Goal: Task Accomplishment & Management: Use online tool/utility

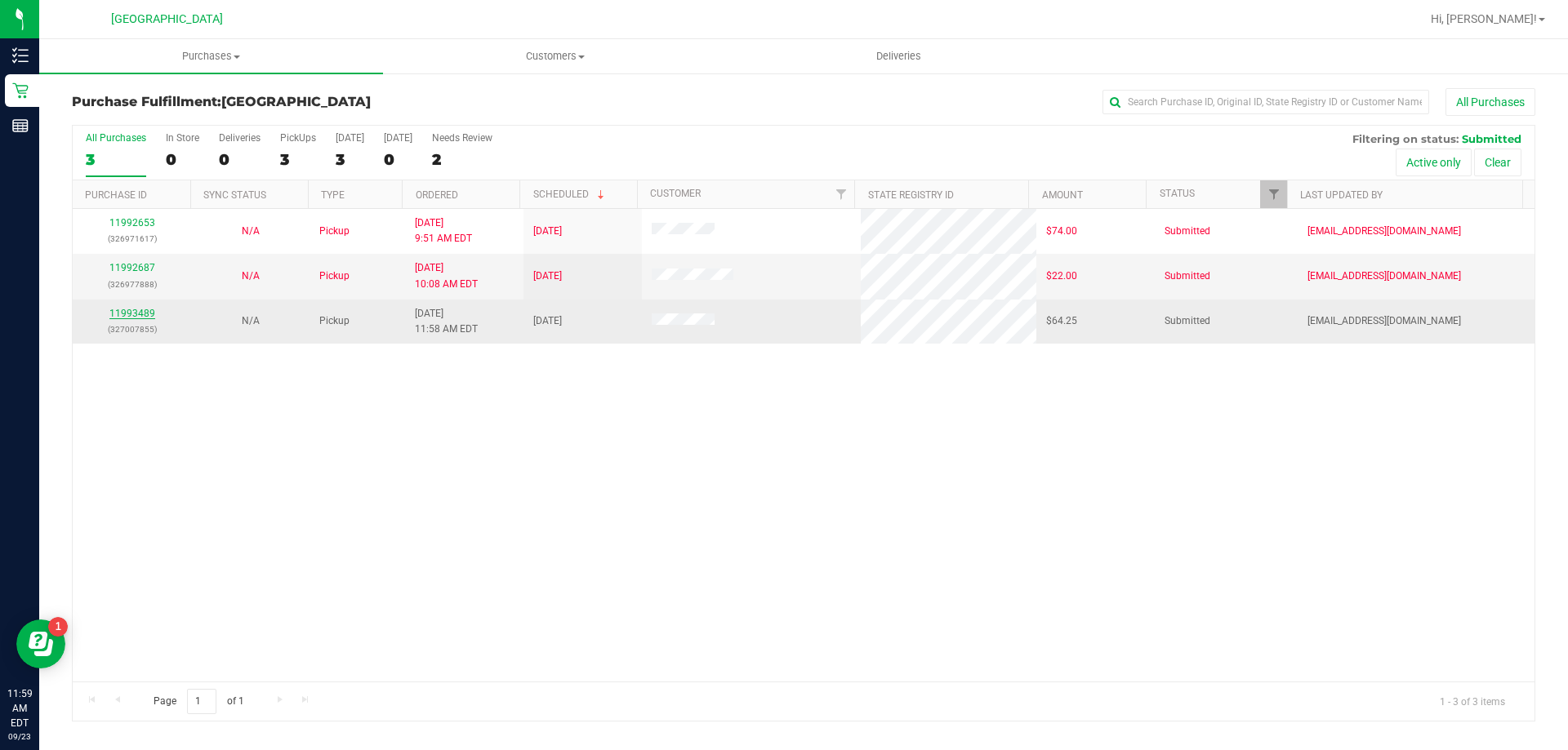
click at [122, 309] on link "11993489" at bounding box center [132, 313] width 46 height 12
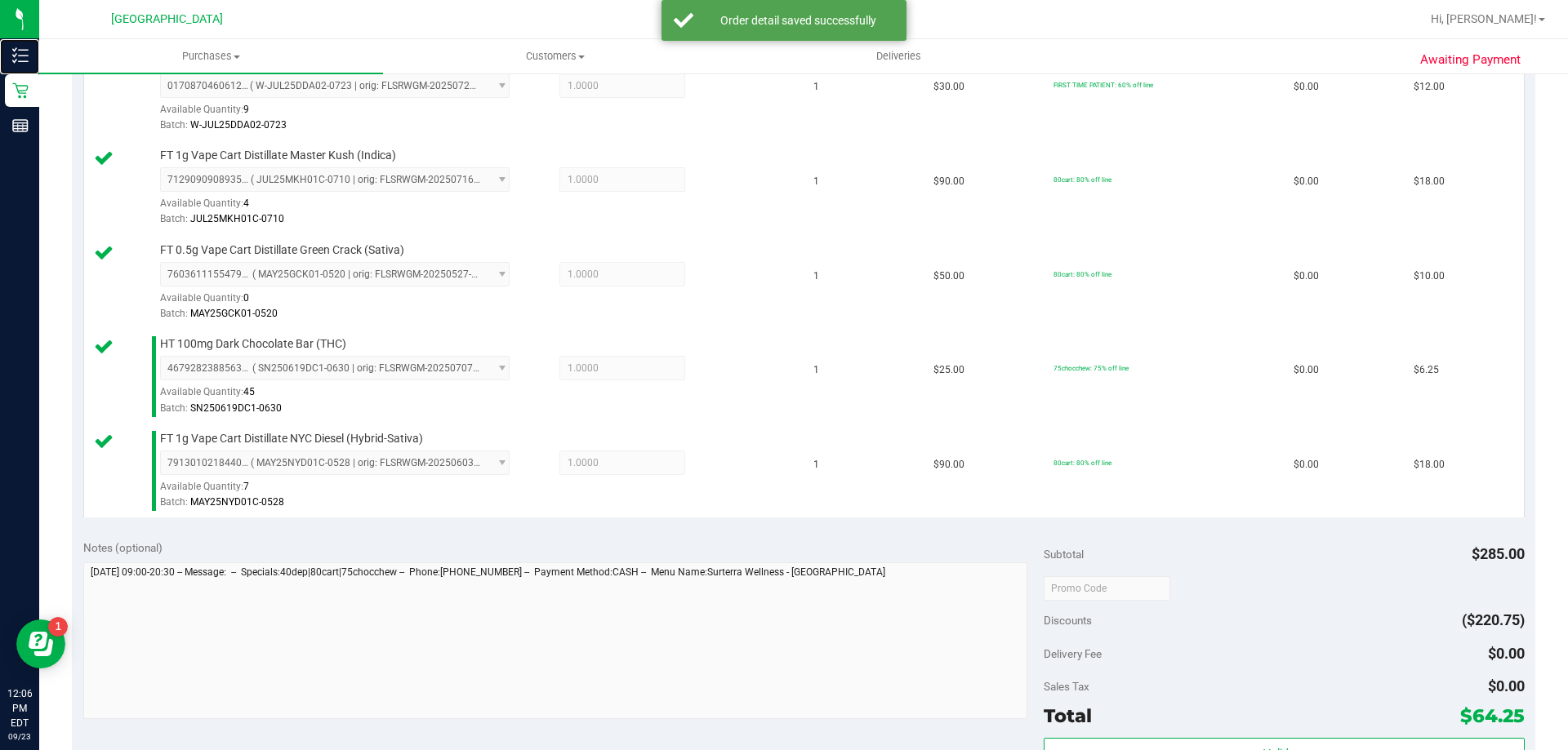
scroll to position [735, 0]
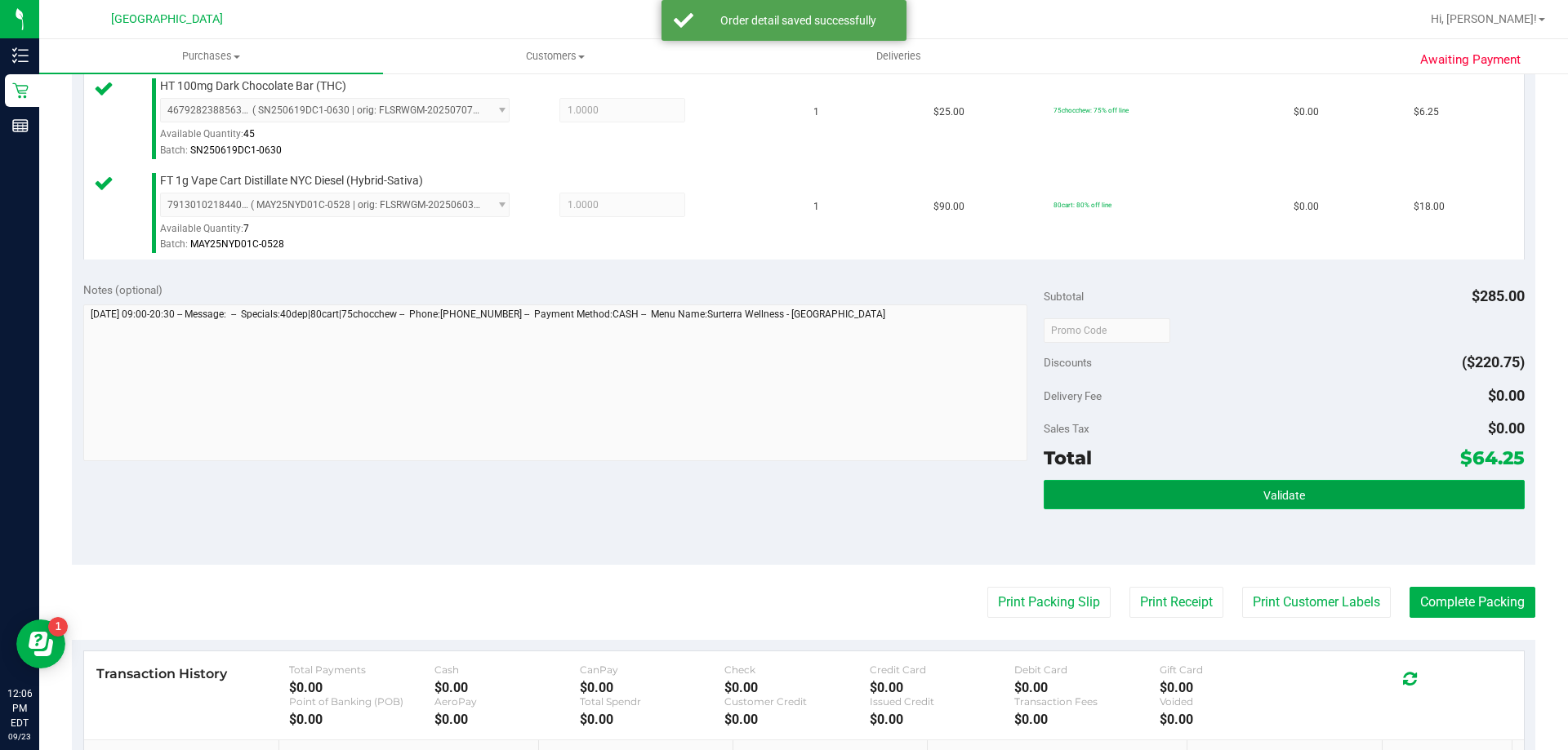
click at [1232, 502] on button "Validate" at bounding box center [1283, 494] width 480 height 30
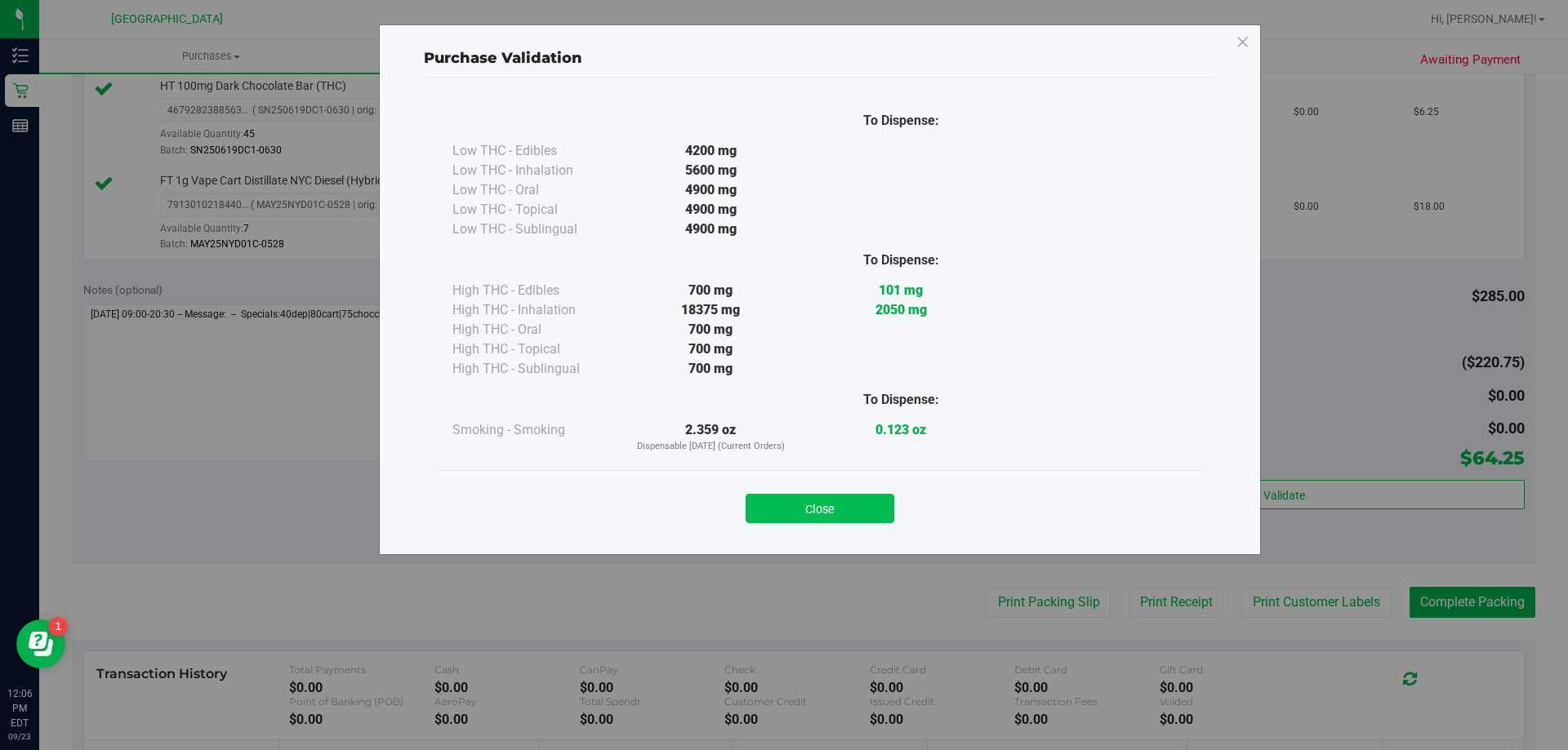
click at [870, 511] on button "Close" at bounding box center [820, 509] width 149 height 30
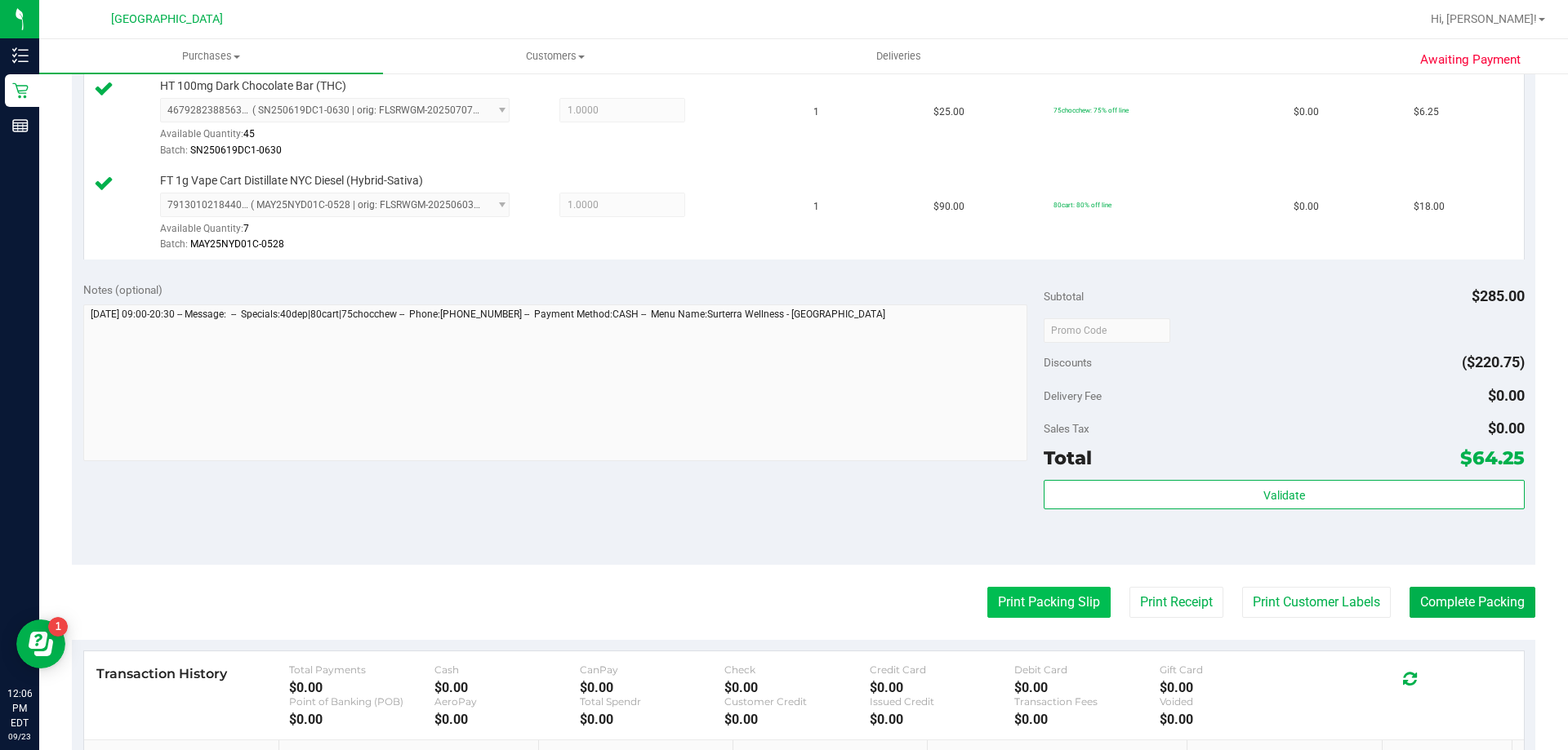
click at [987, 599] on button "Print Packing Slip" at bounding box center [1048, 602] width 123 height 31
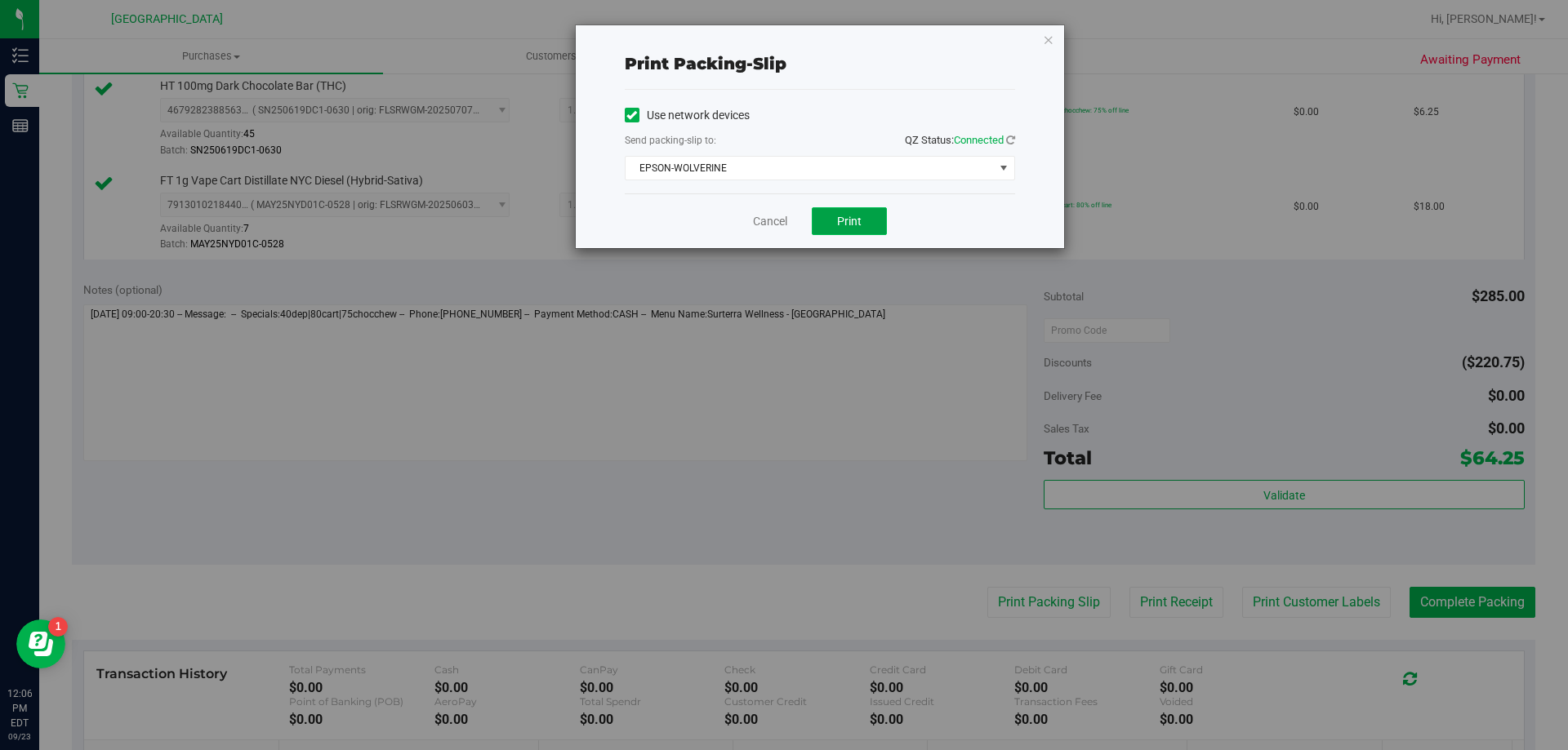
click at [867, 225] on button "Print" at bounding box center [848, 221] width 75 height 28
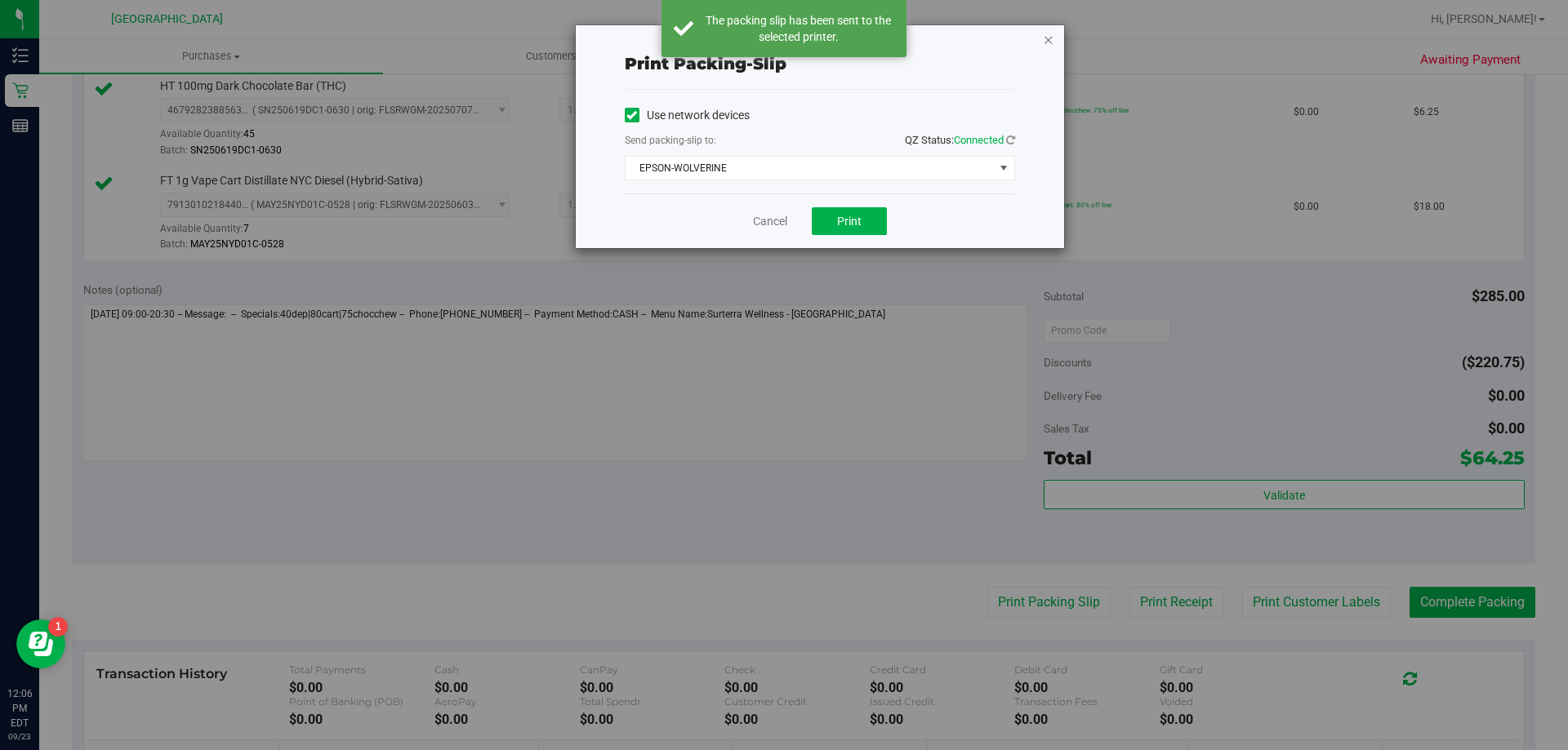
click at [1047, 44] on icon "button" at bounding box center [1048, 40] width 12 height 20
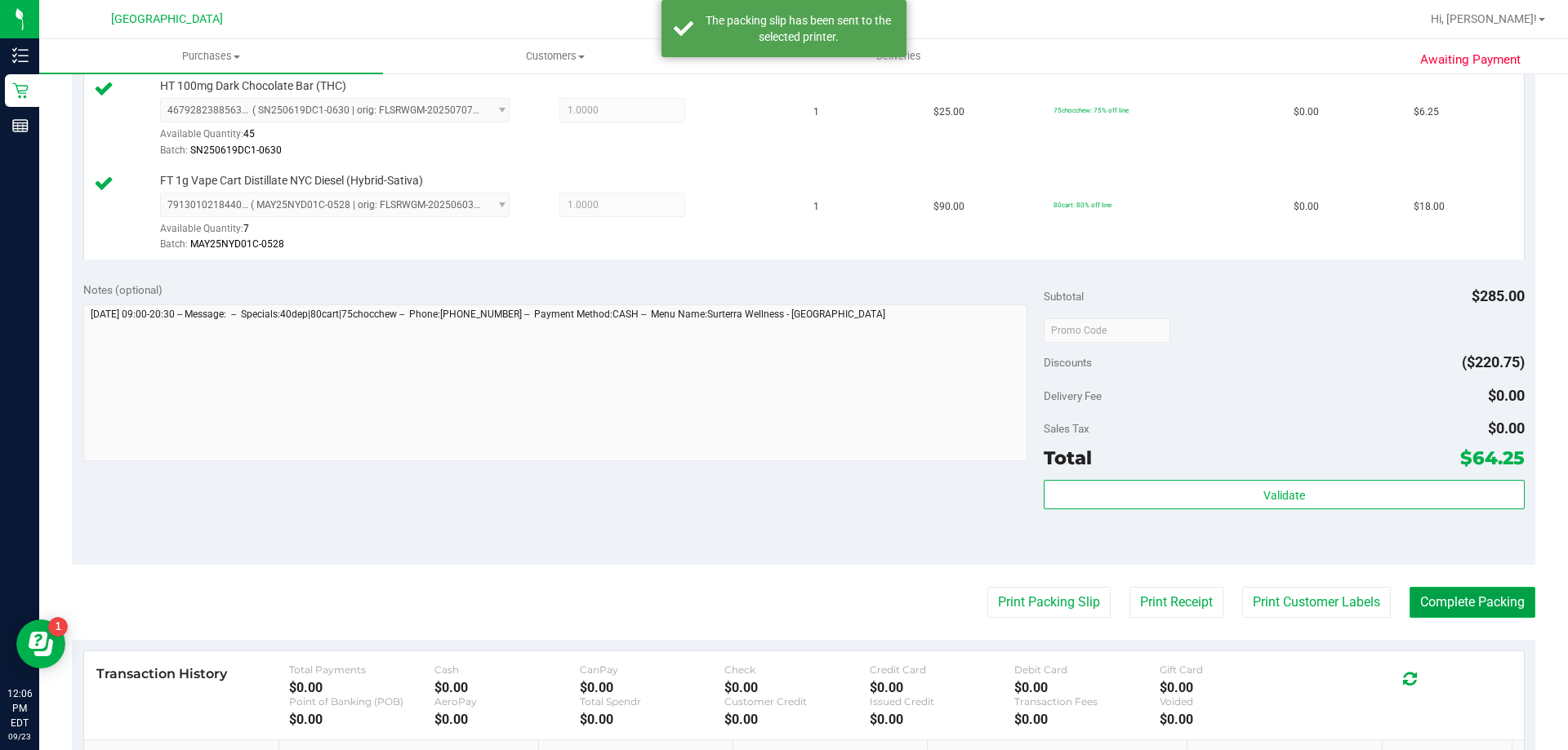
click at [1475, 607] on button "Complete Packing" at bounding box center [1473, 602] width 126 height 31
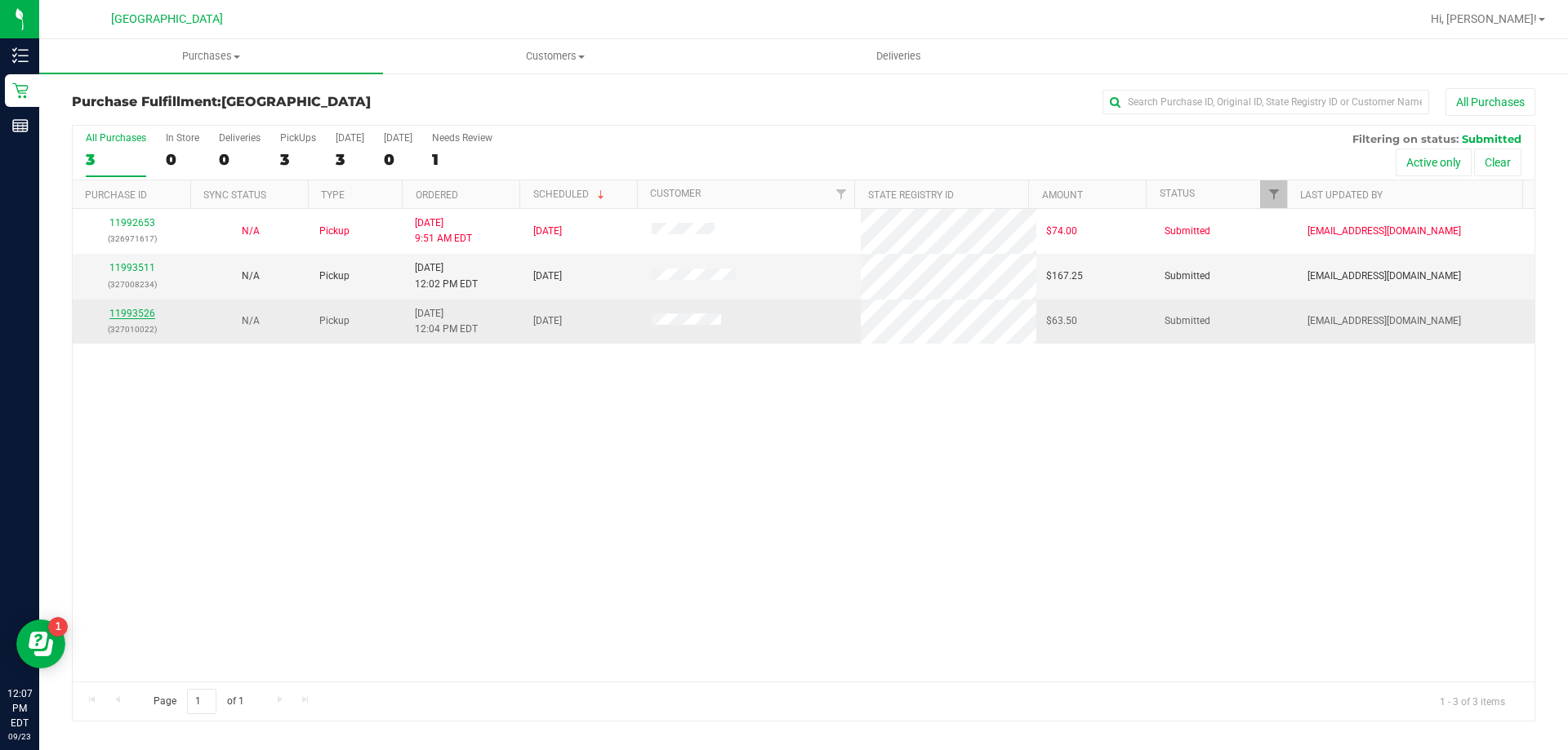
click at [150, 309] on link "11993526" at bounding box center [132, 313] width 46 height 12
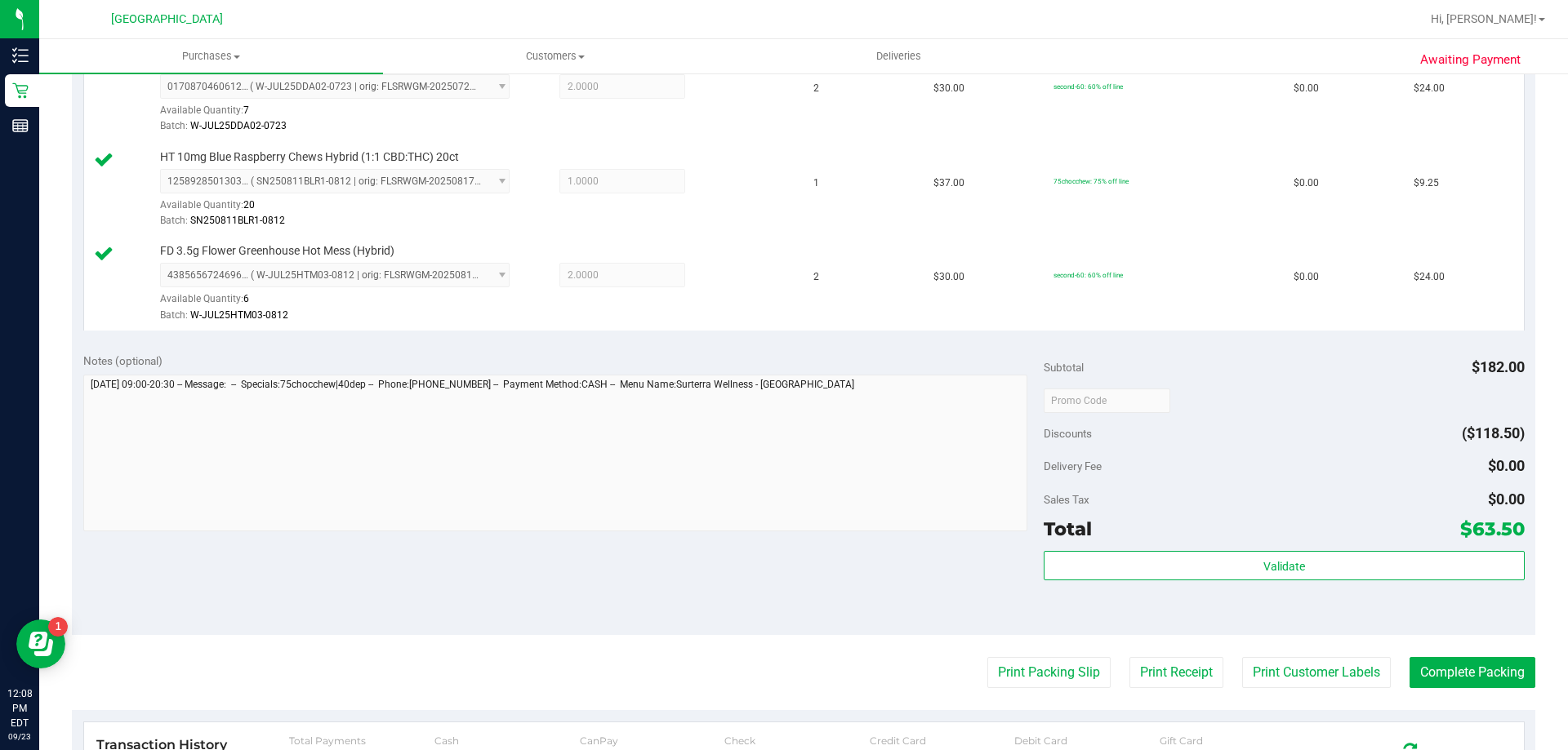
scroll to position [572, 0]
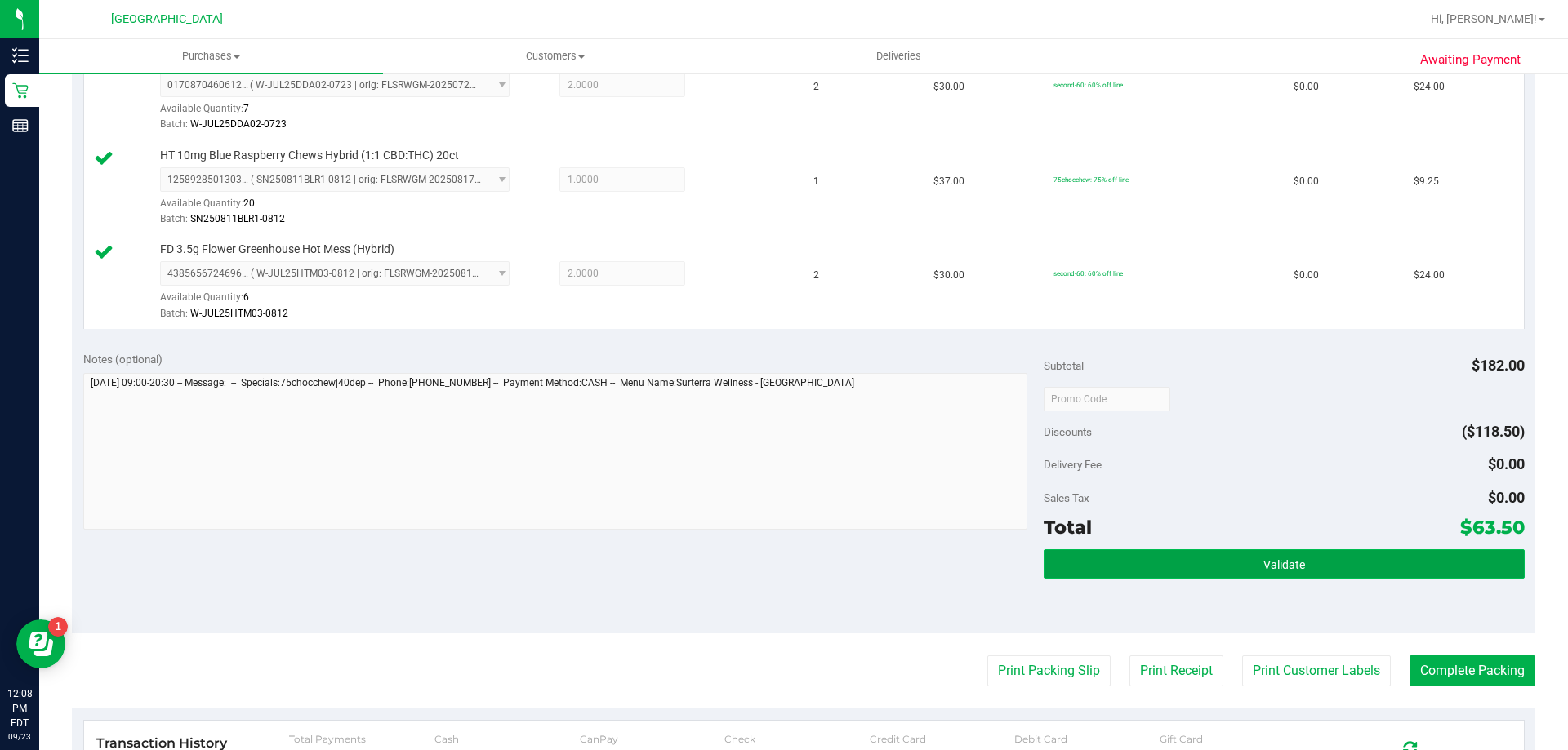
click at [1143, 566] on button "Validate" at bounding box center [1283, 564] width 480 height 30
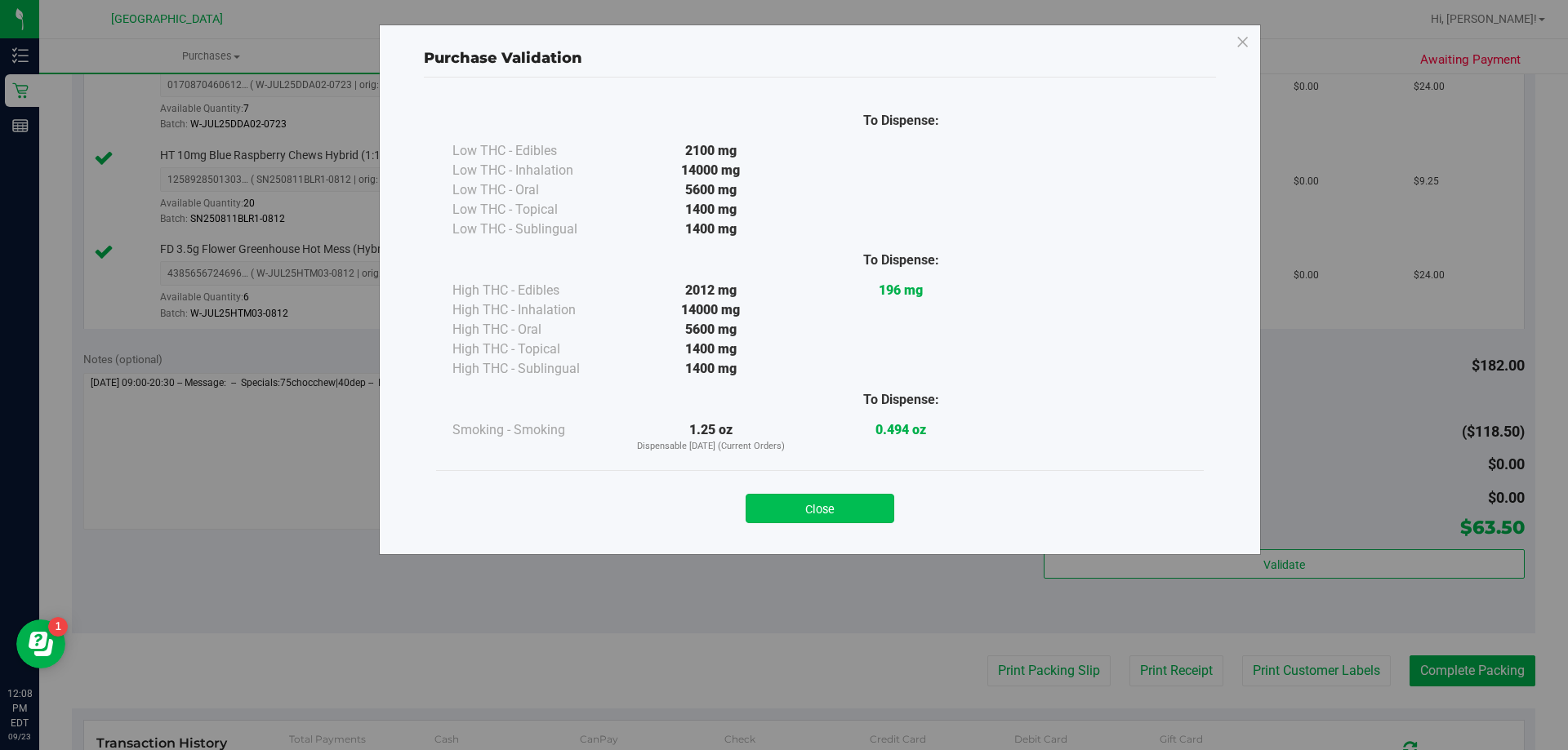
click at [821, 513] on button "Close" at bounding box center [820, 509] width 149 height 30
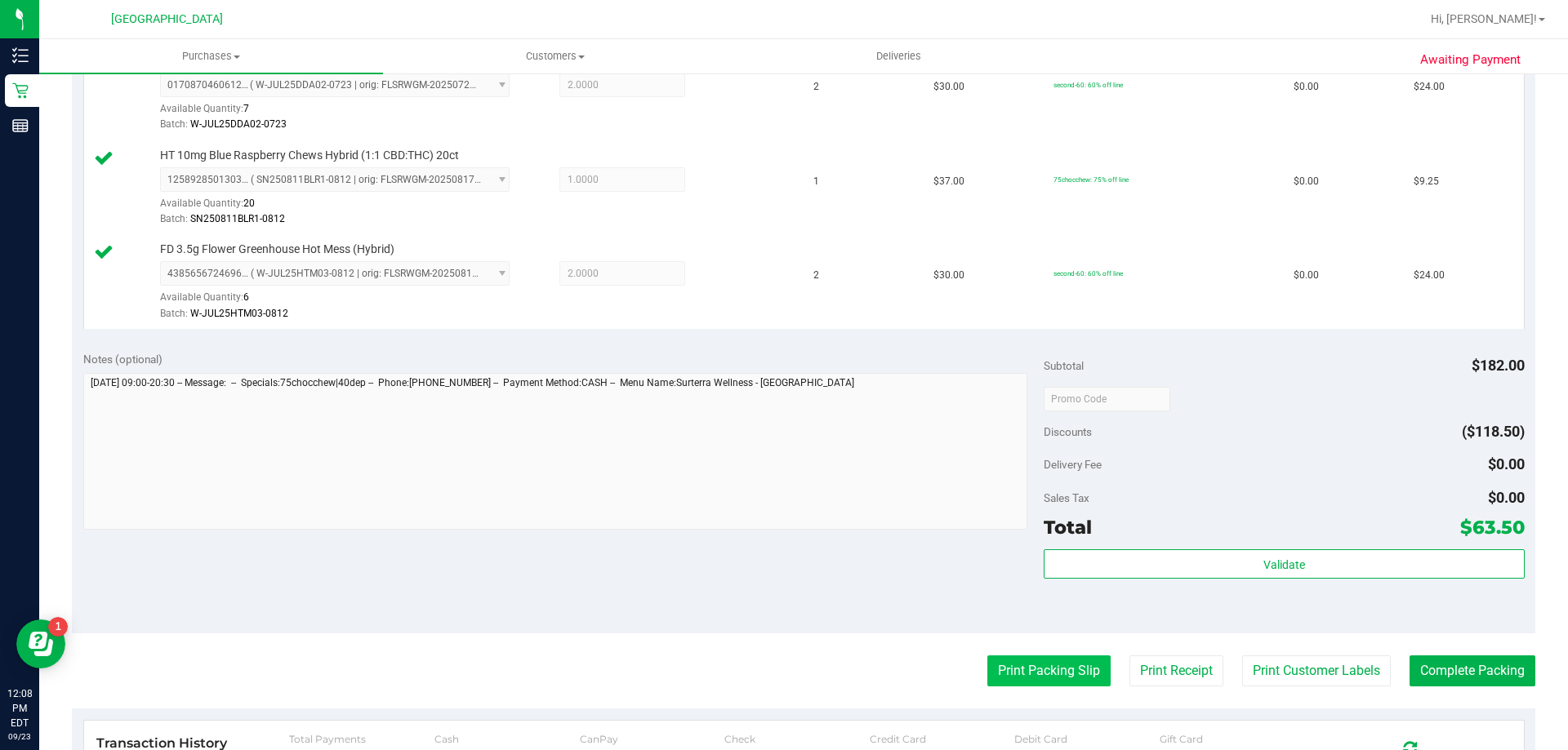
click at [987, 665] on button "Print Packing Slip" at bounding box center [1048, 671] width 123 height 31
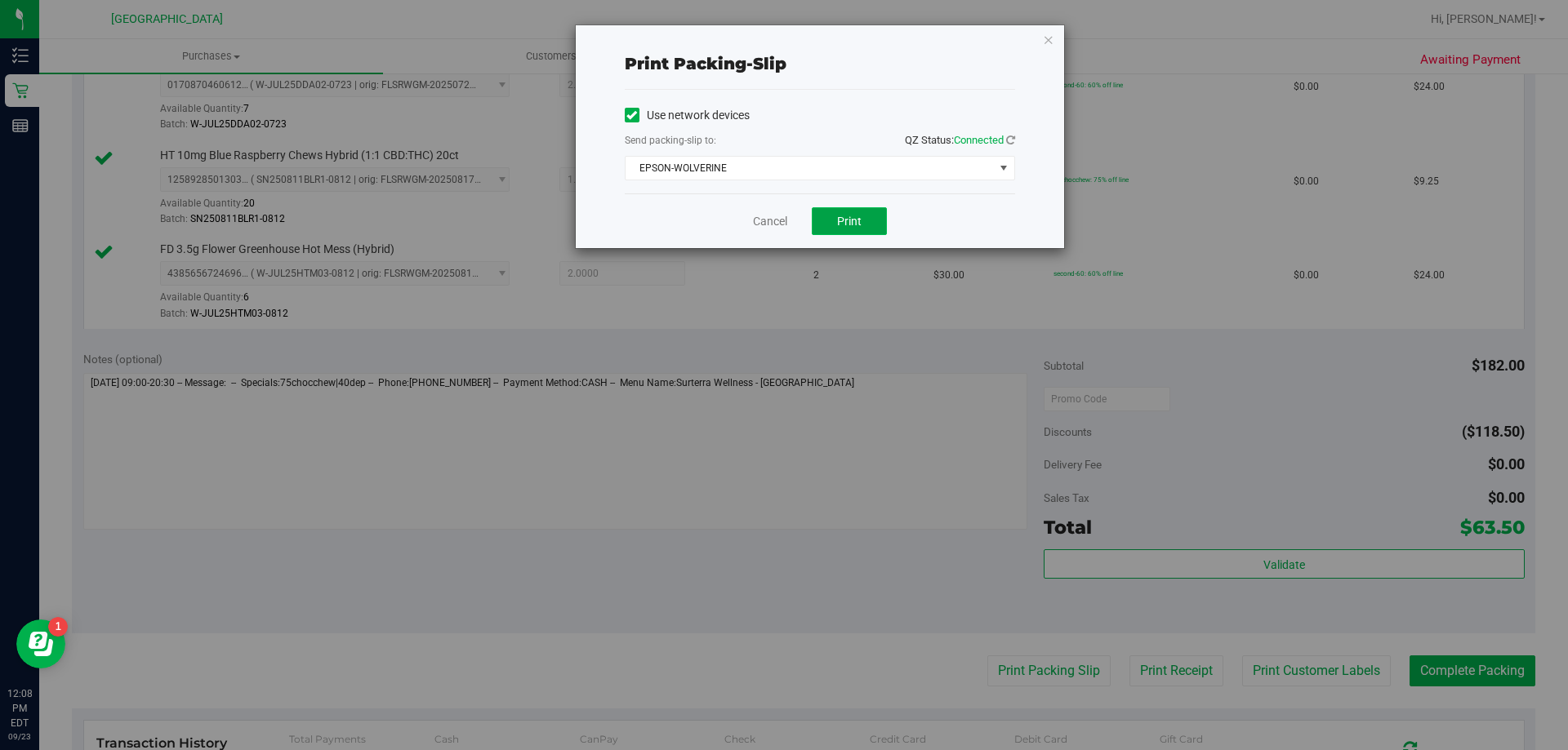
click at [863, 212] on button "Print" at bounding box center [848, 221] width 75 height 28
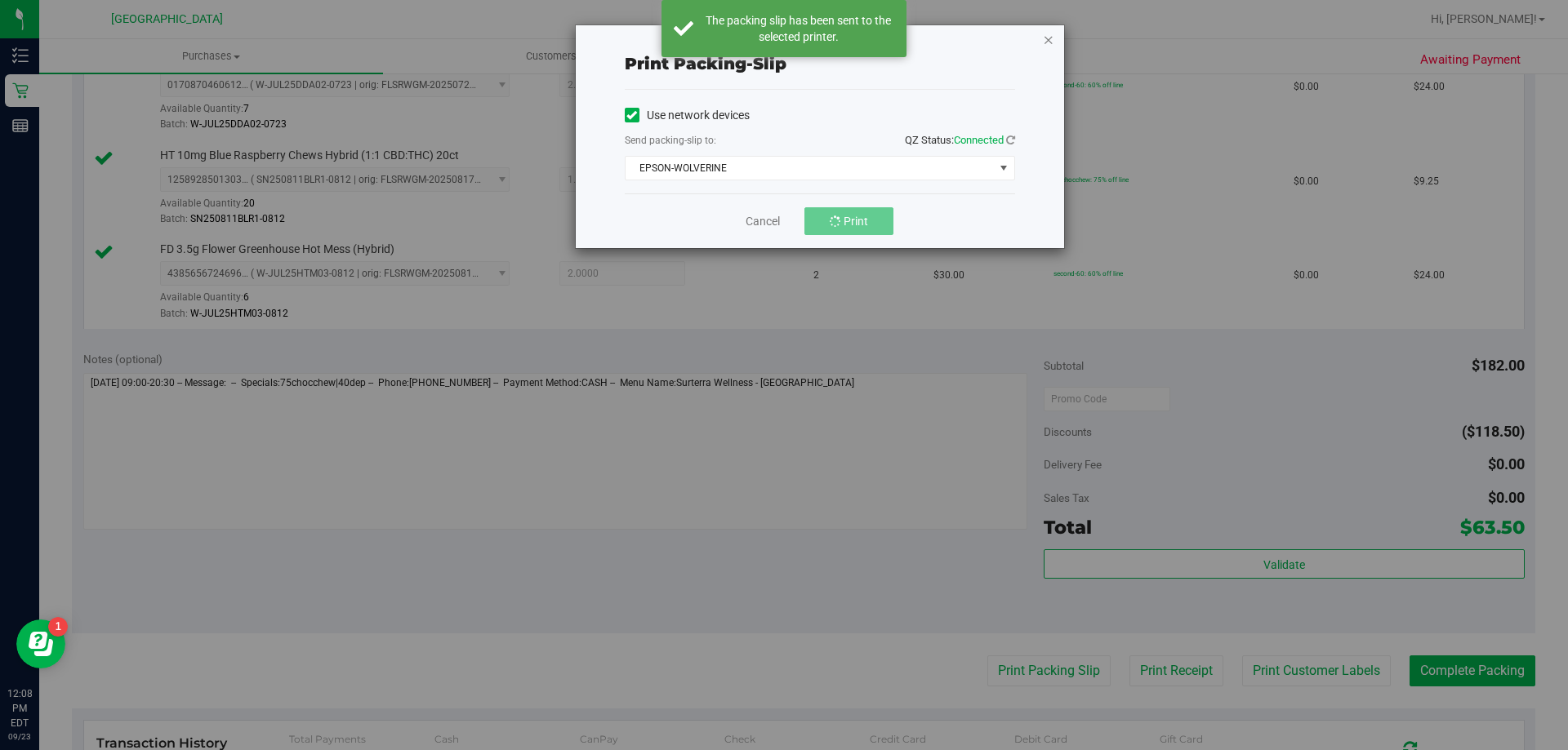
click at [1048, 39] on icon "button" at bounding box center [1048, 40] width 12 height 20
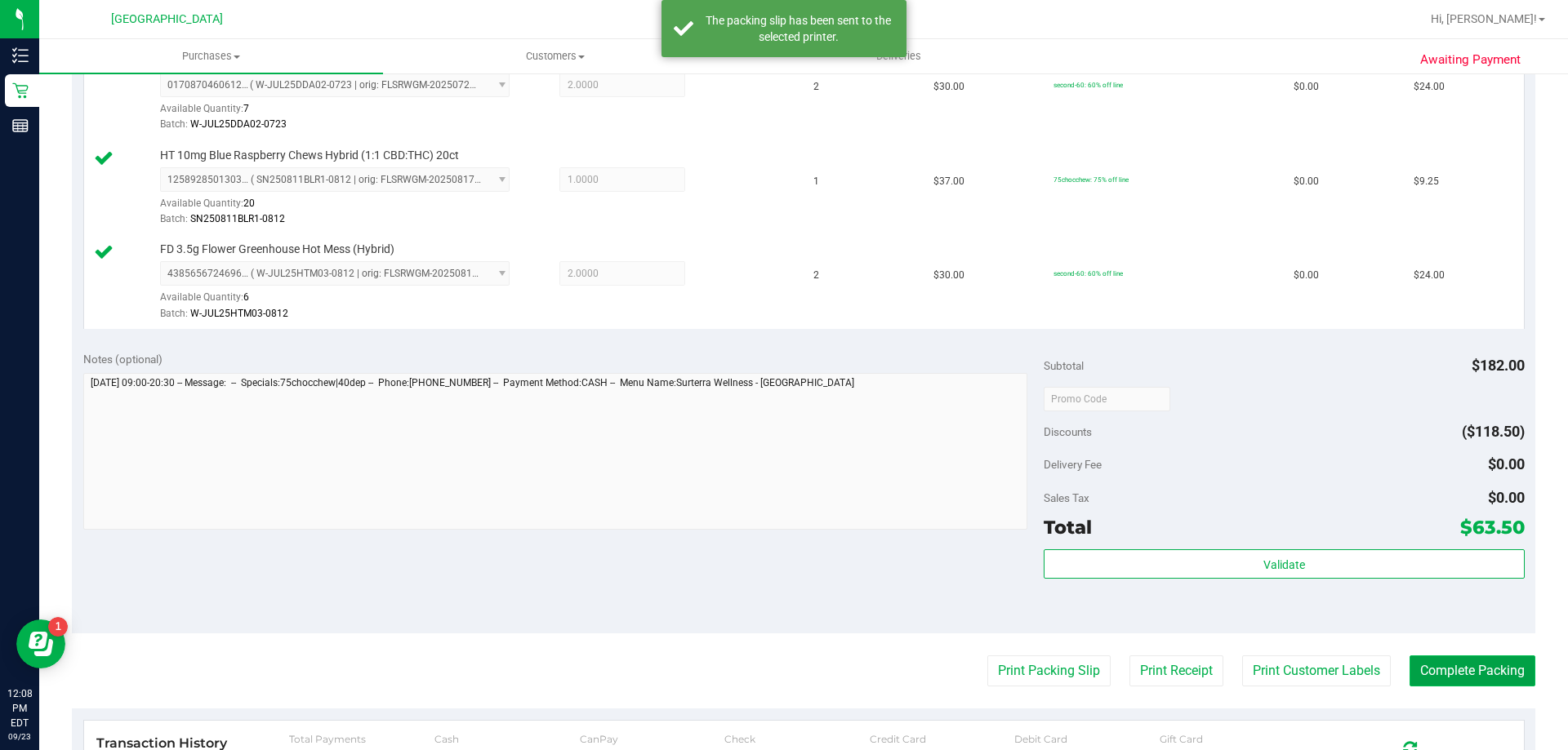
click at [1450, 677] on button "Complete Packing" at bounding box center [1473, 671] width 126 height 31
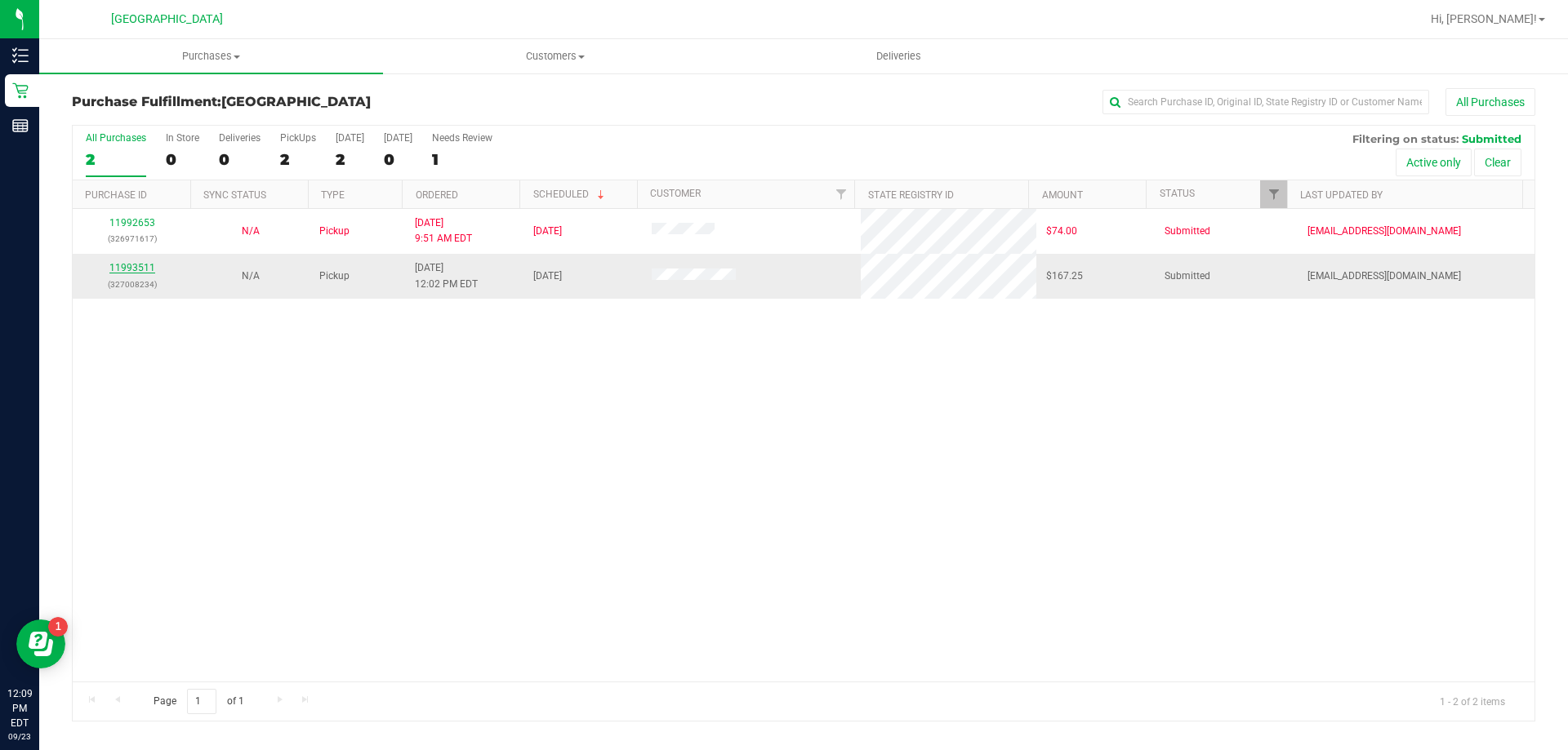
click at [128, 267] on link "11993511" at bounding box center [132, 267] width 46 height 12
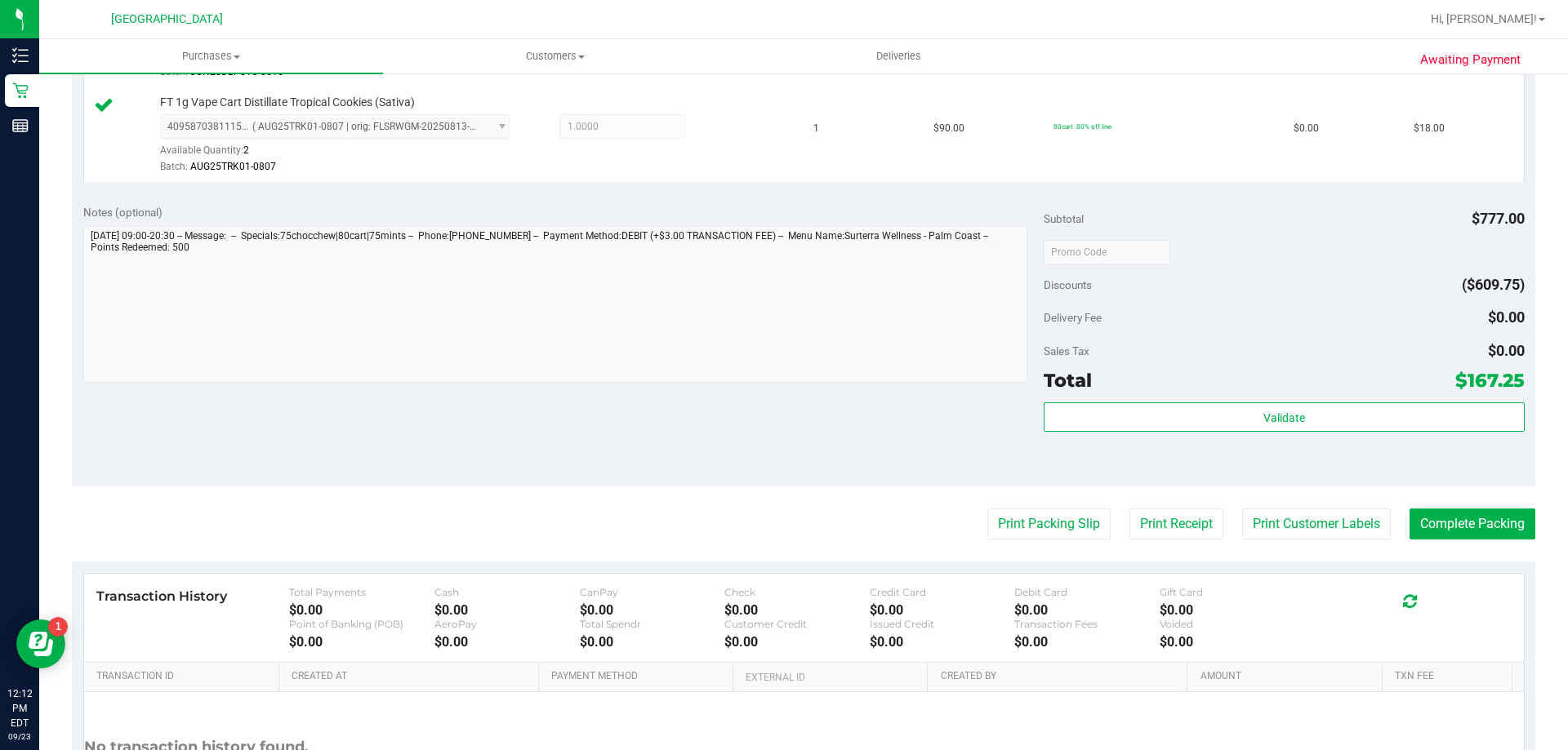
scroll to position [1633, 0]
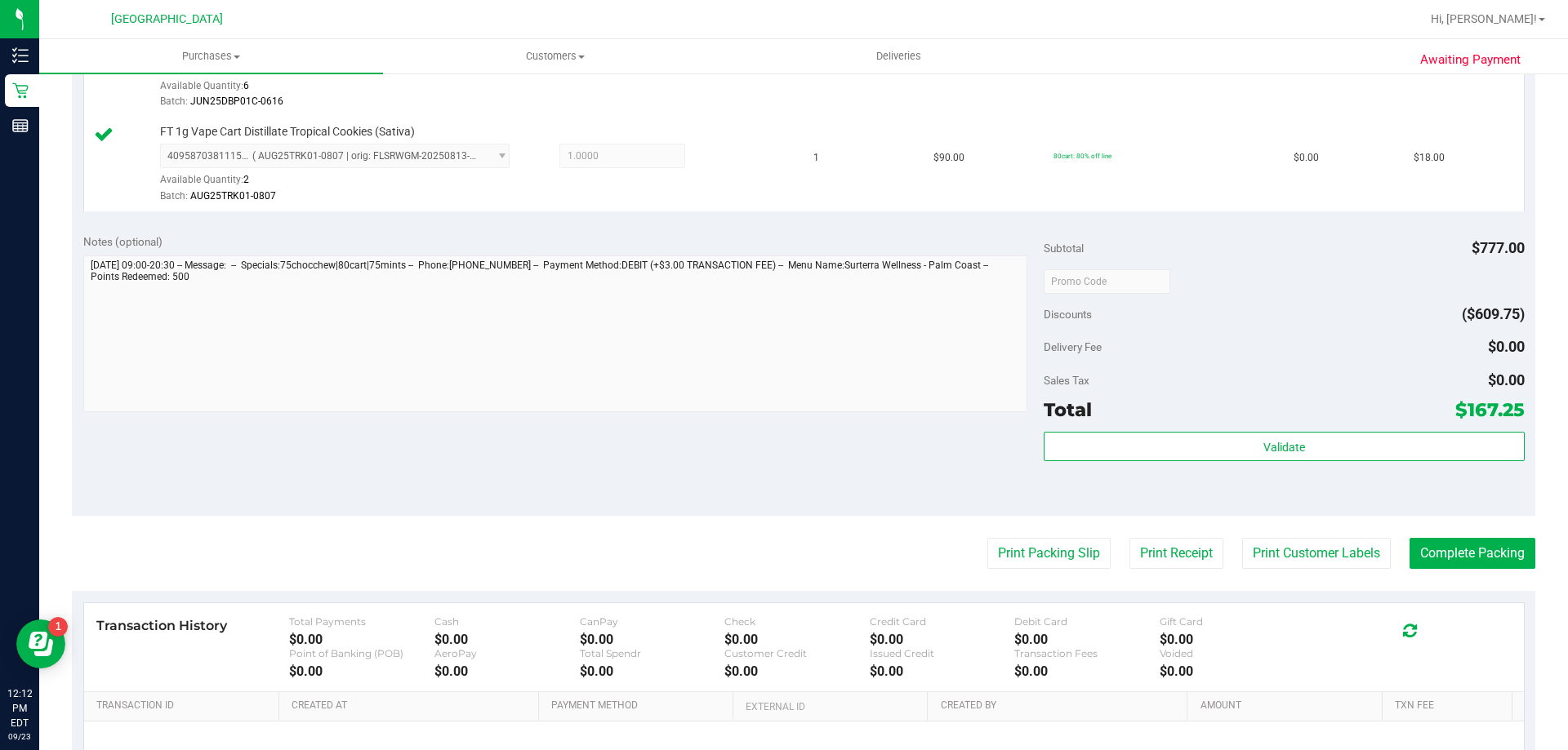
click at [1107, 465] on div "Validate" at bounding box center [1283, 469] width 480 height 74
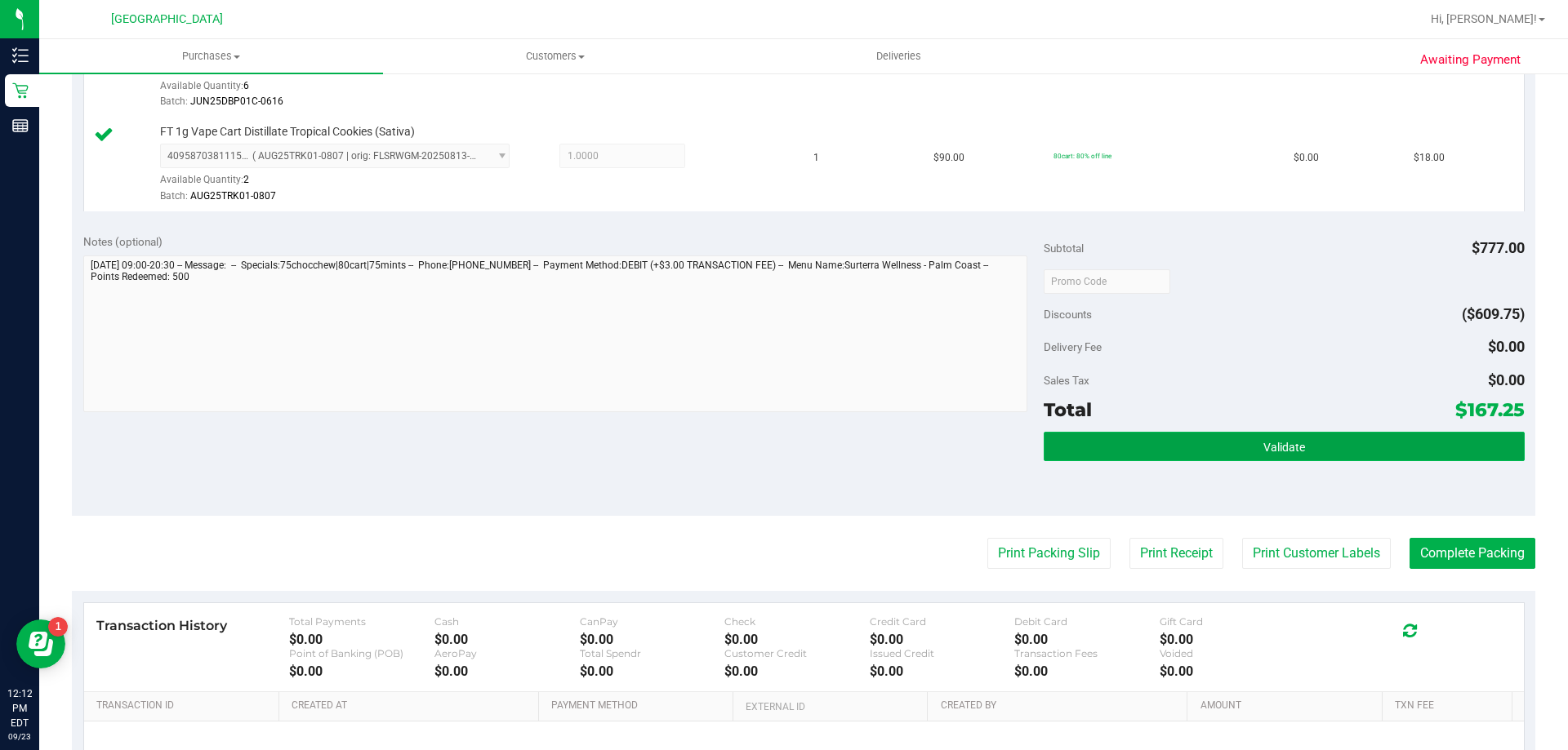
click at [1109, 455] on button "Validate" at bounding box center [1283, 447] width 480 height 30
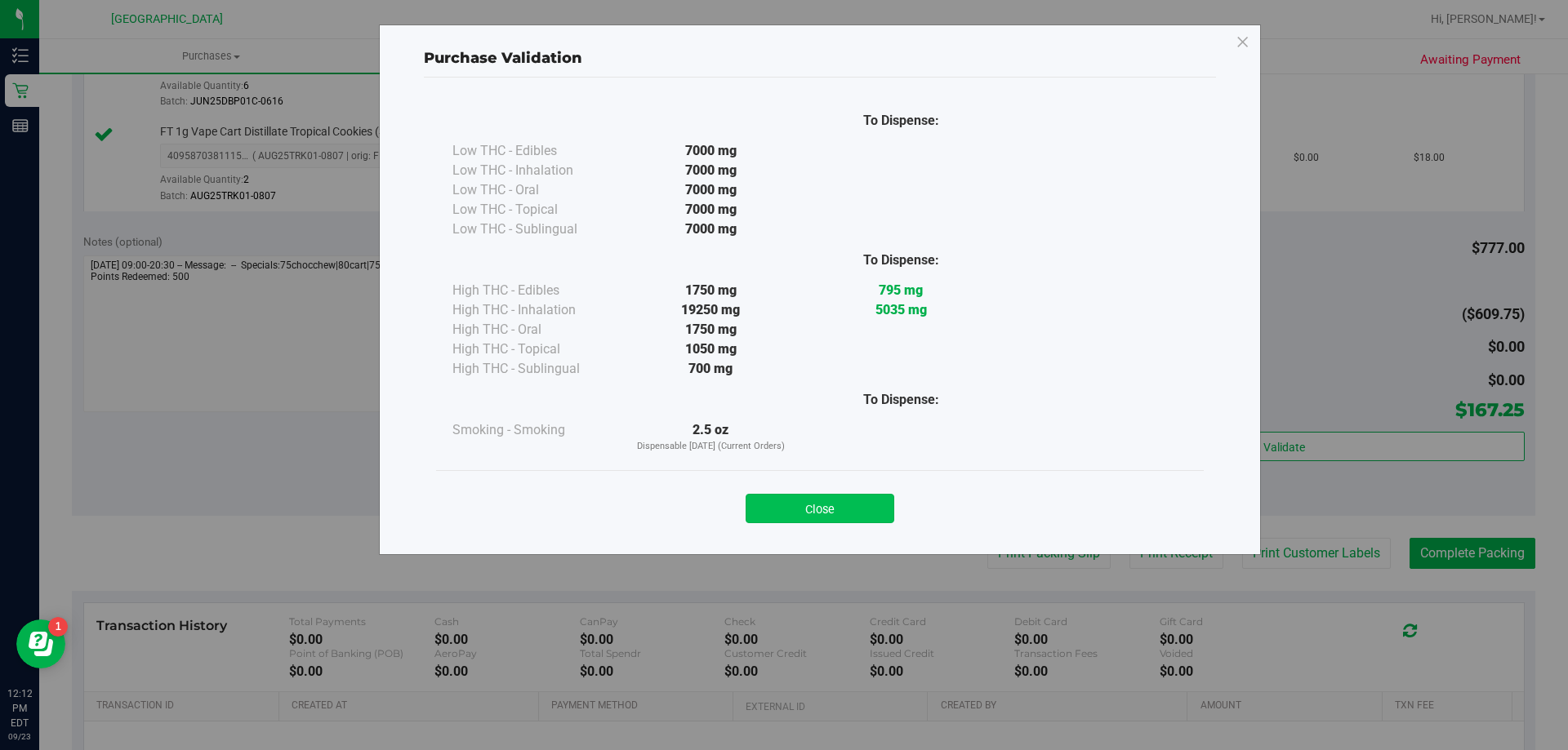
click at [838, 511] on button "Close" at bounding box center [820, 509] width 149 height 30
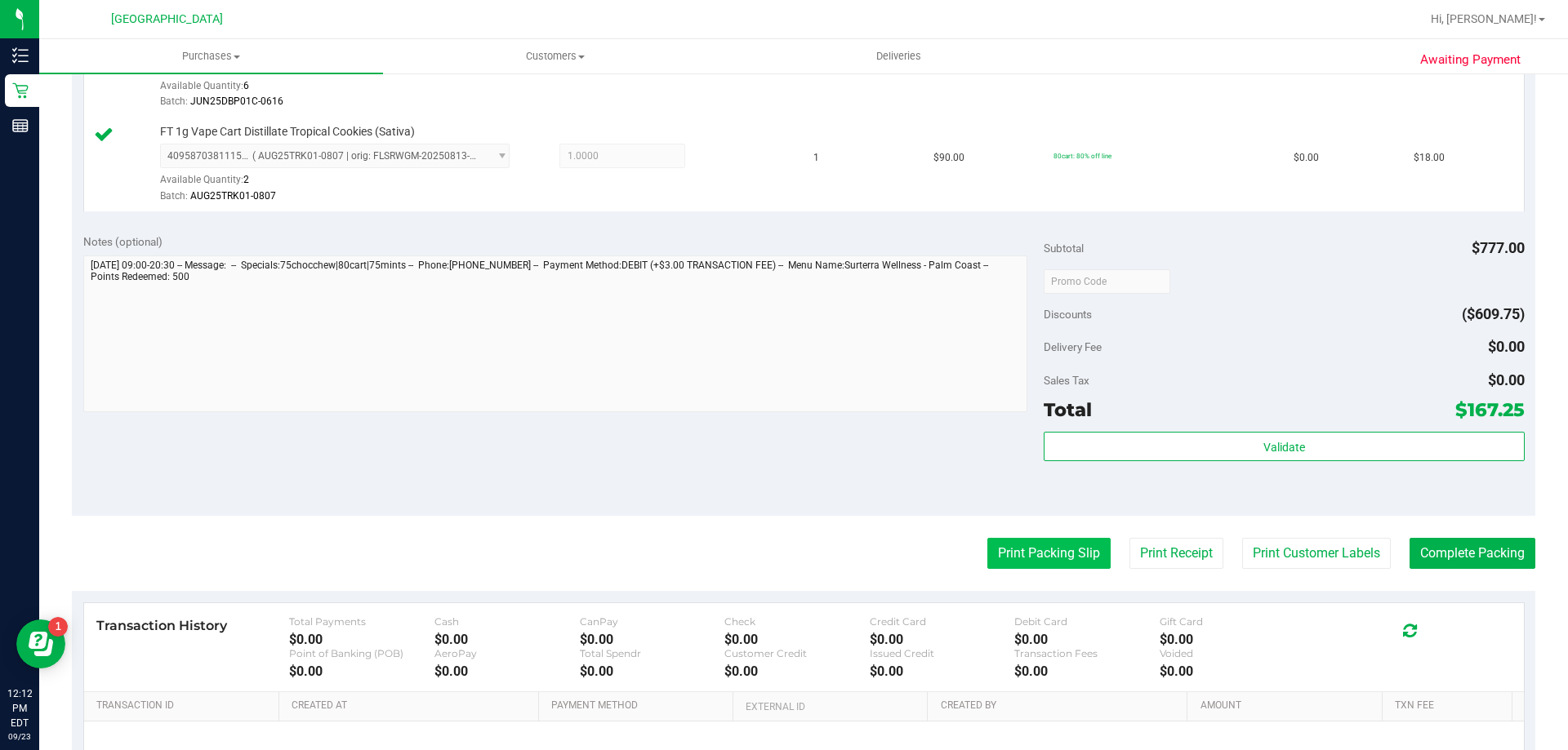
click at [1029, 560] on button "Print Packing Slip" at bounding box center [1048, 554] width 123 height 31
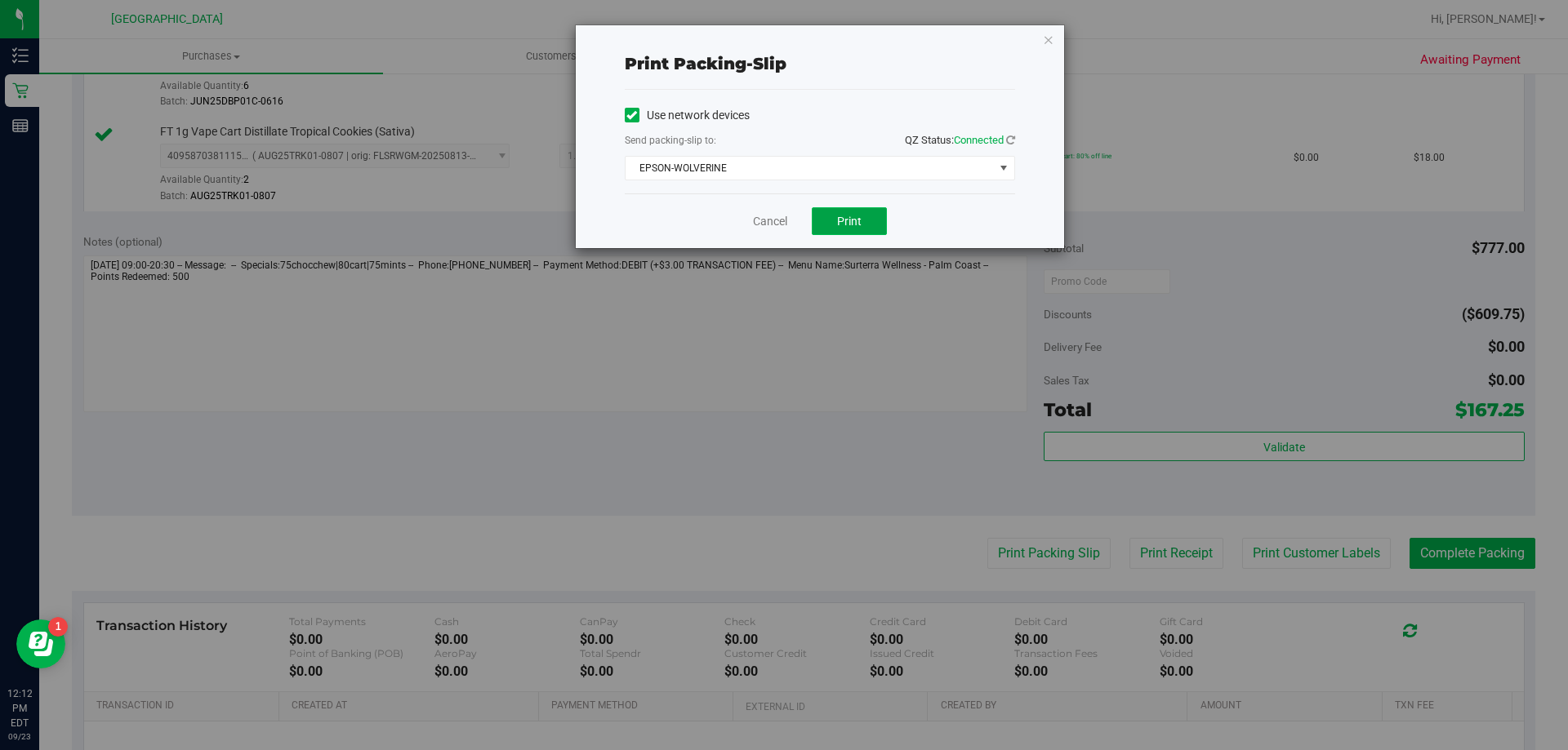
click at [861, 210] on button "Print" at bounding box center [848, 221] width 75 height 28
click at [757, 216] on link "Cancel" at bounding box center [770, 221] width 34 height 17
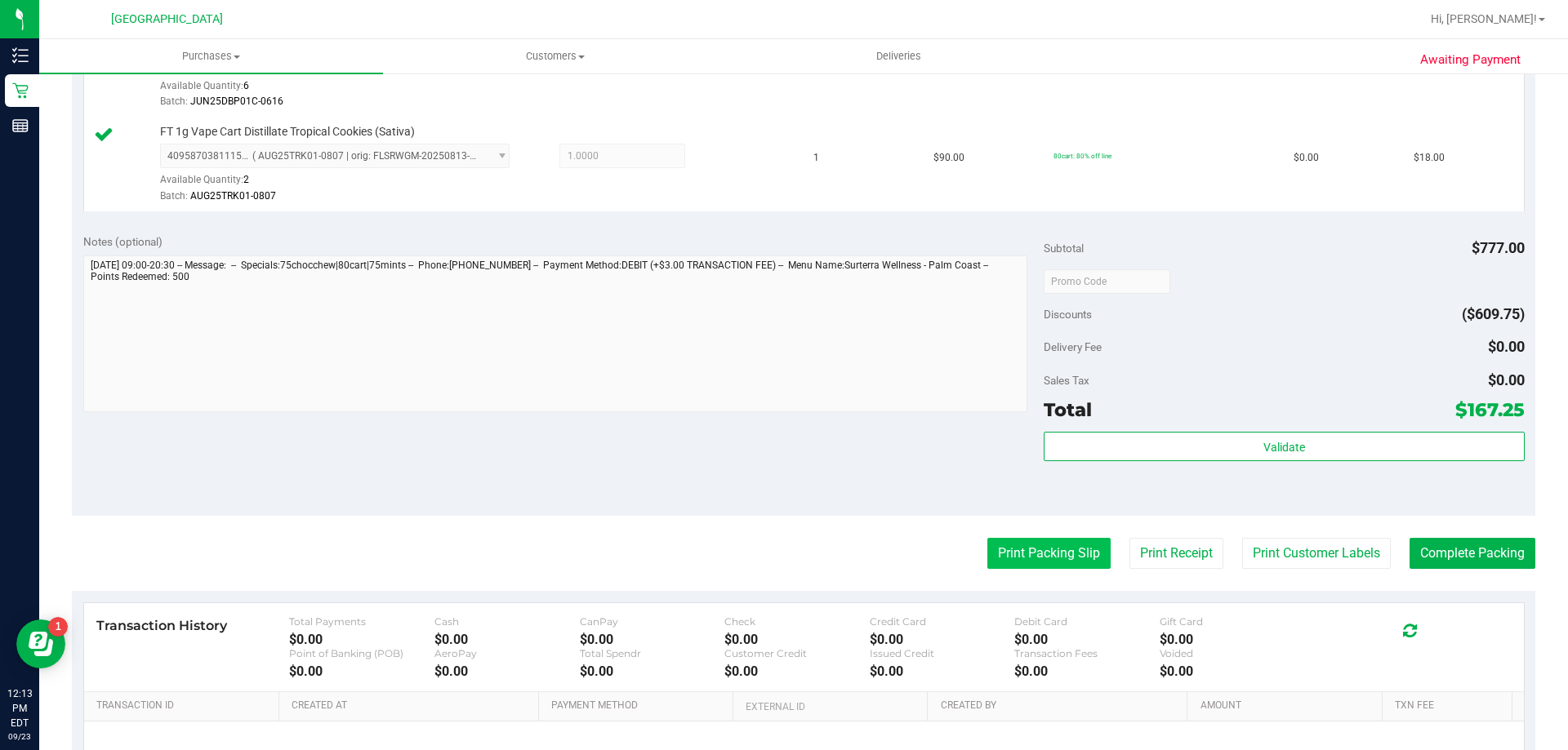
click at [987, 547] on button "Print Packing Slip" at bounding box center [1048, 554] width 123 height 31
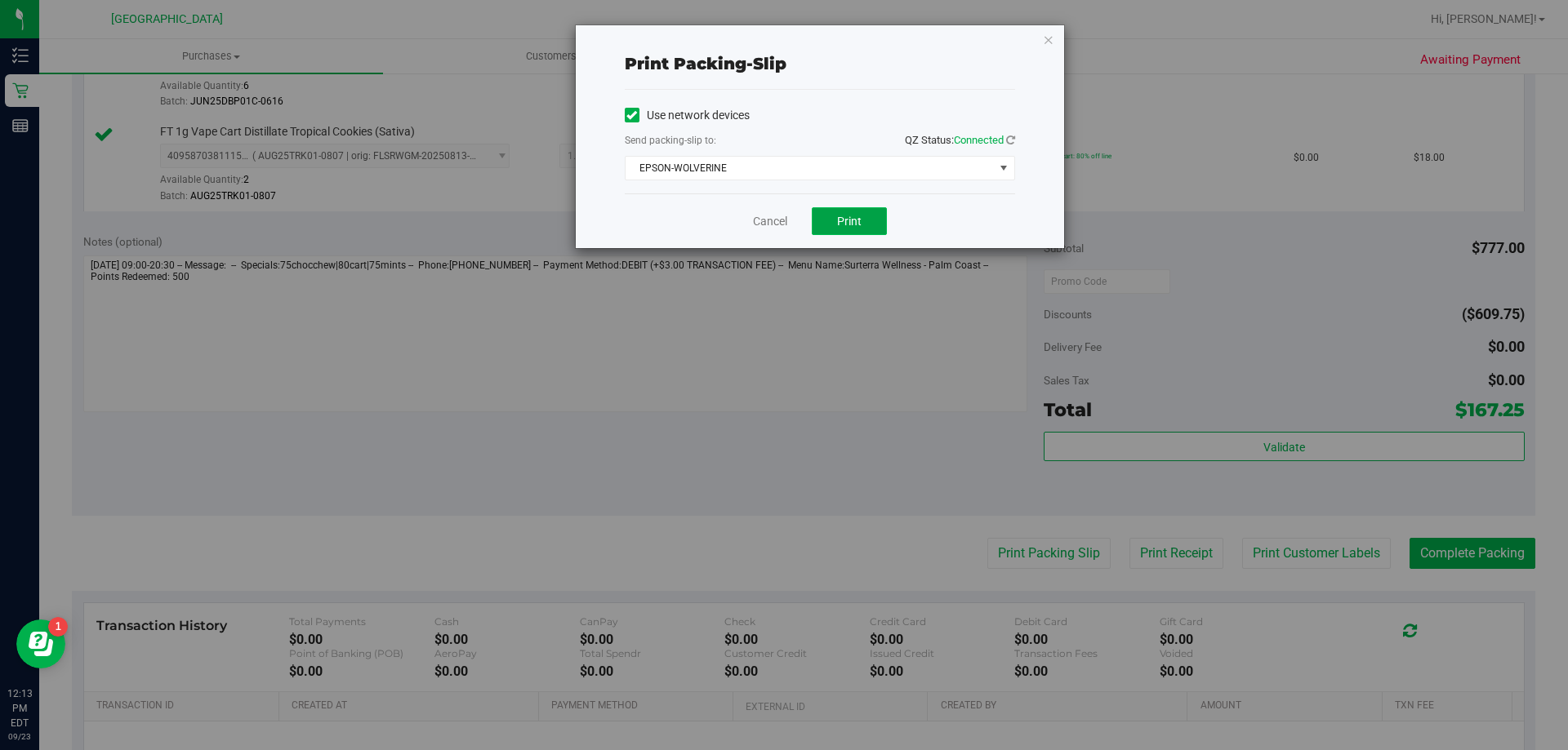
click at [884, 231] on button "Print" at bounding box center [848, 221] width 75 height 28
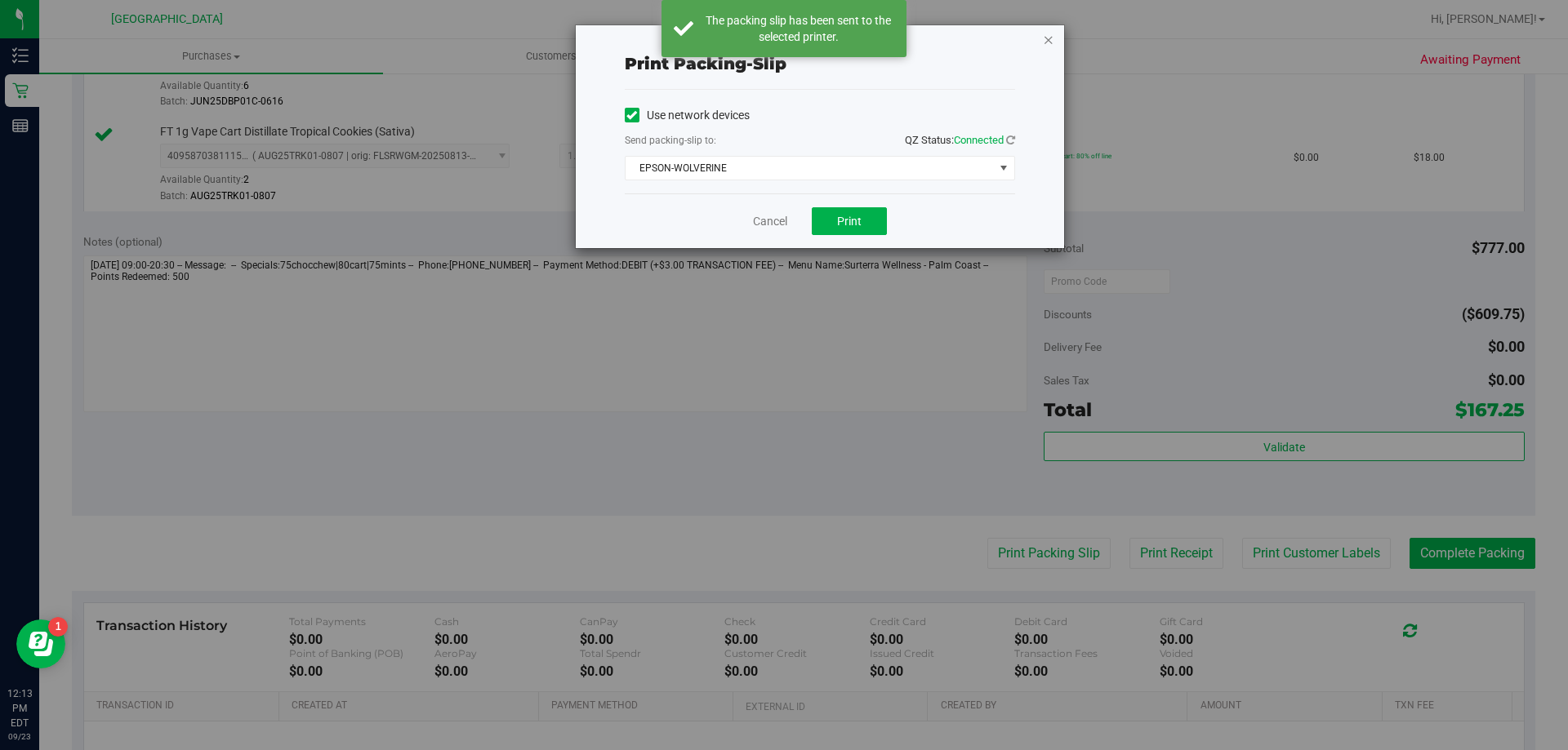
click at [1053, 37] on icon "button" at bounding box center [1048, 40] width 12 height 20
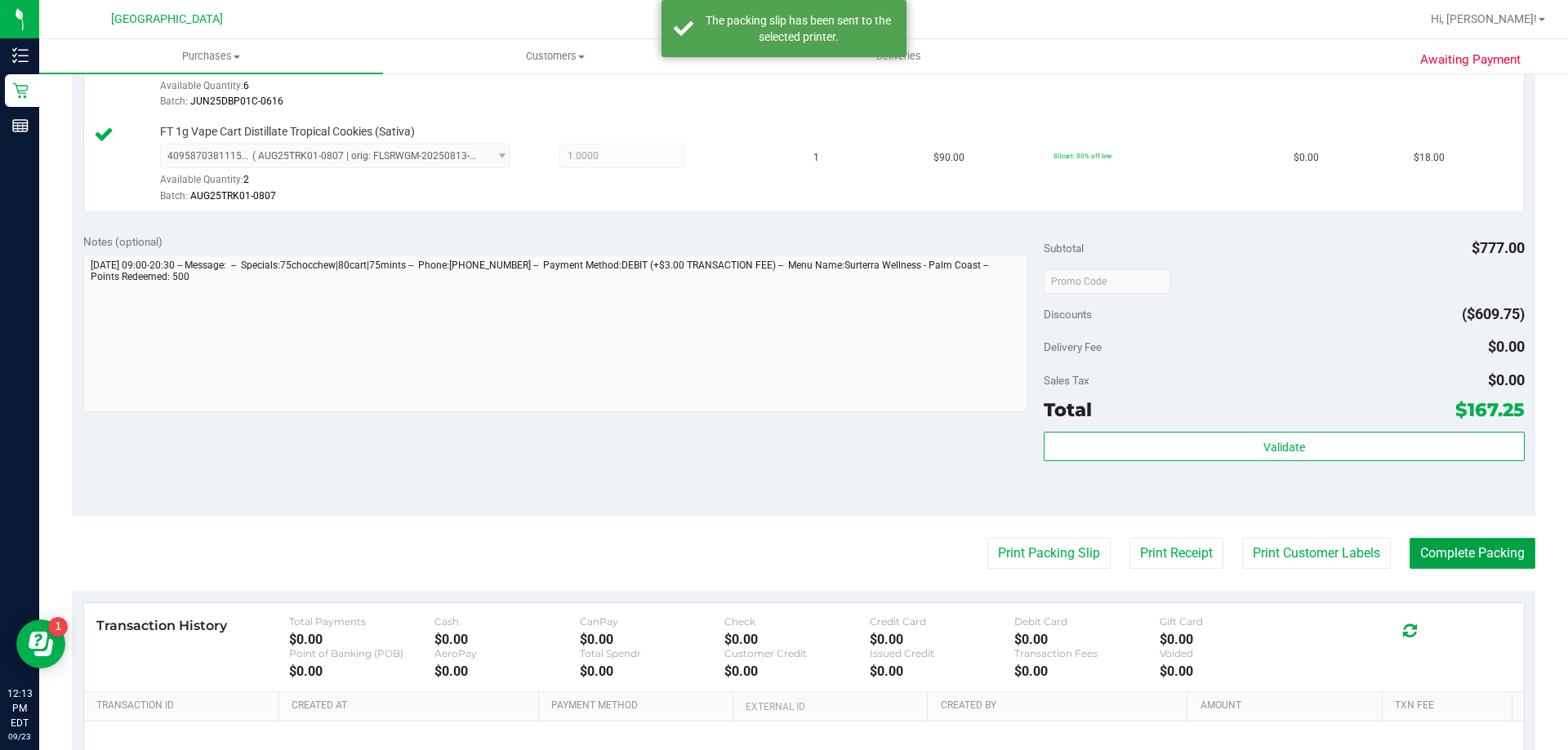
click at [1476, 552] on button "Complete Packing" at bounding box center [1473, 554] width 126 height 31
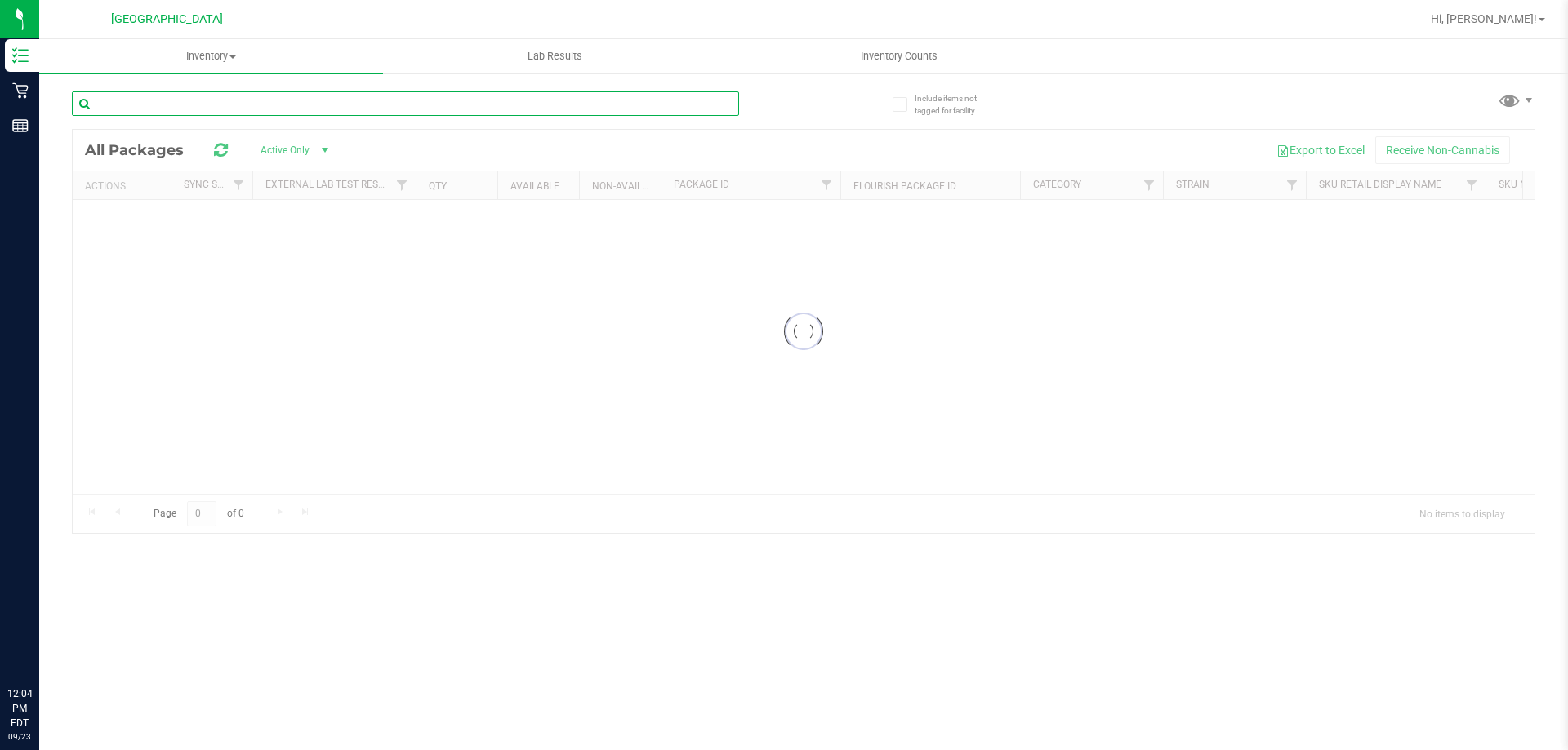
click at [390, 107] on input "text" at bounding box center [405, 104] width 667 height 24
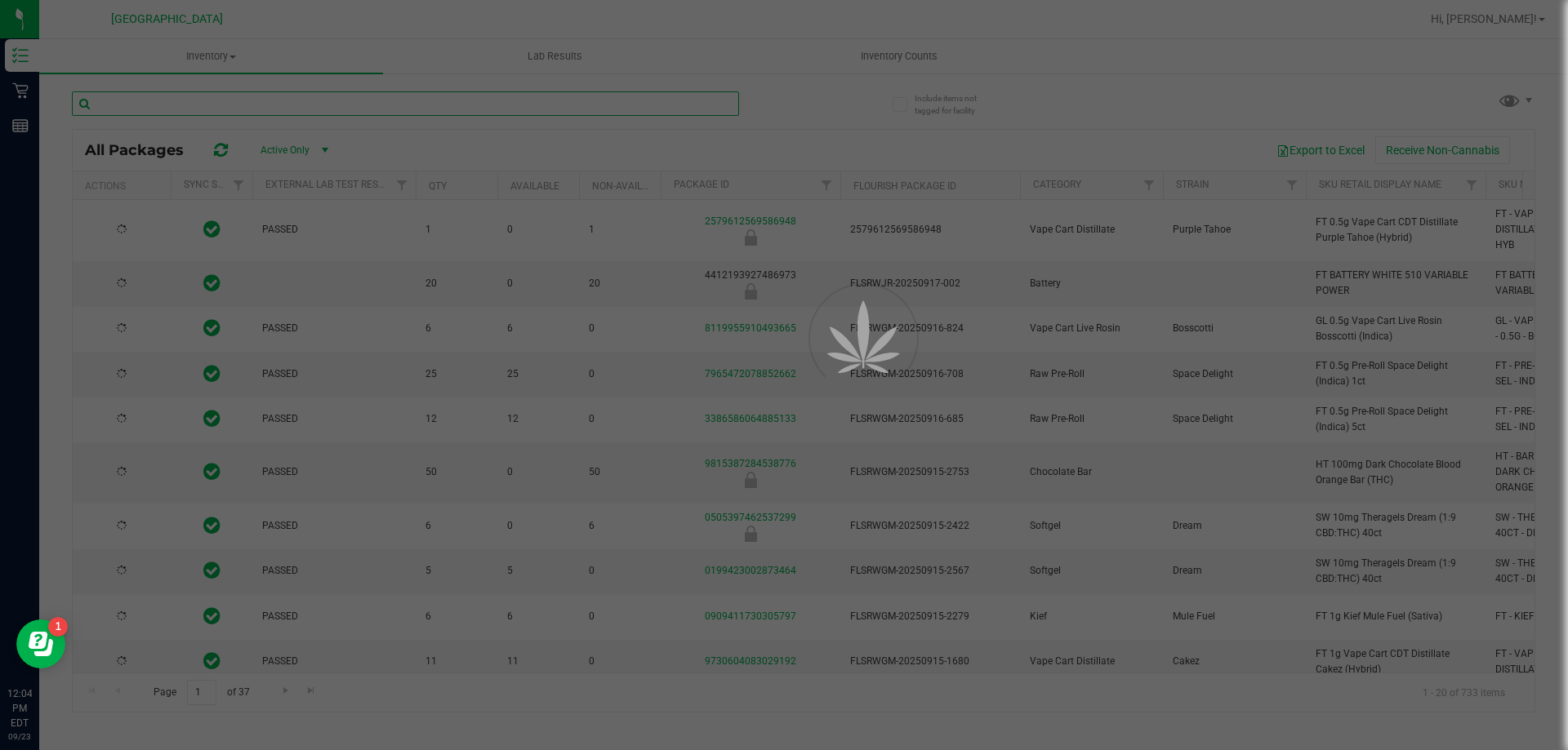
type input "[DATE]"
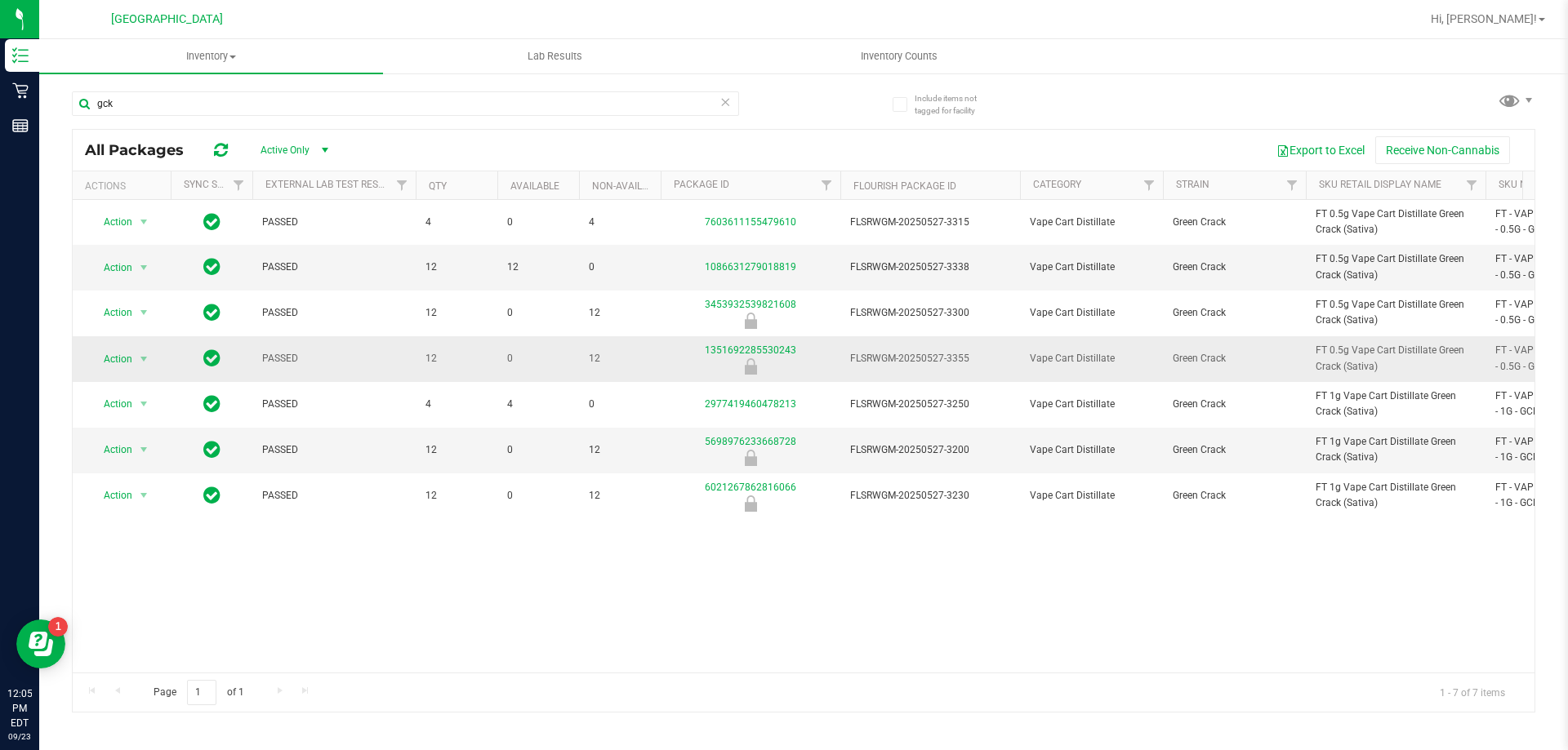
click at [1364, 342] on td "FT 0.5g Vape Cart Distillate Green Crack (Sativa)" at bounding box center [1396, 359] width 180 height 46
click at [1353, 352] on span "FT 0.5g Vape Cart Distillate Green Crack (Sativa)" at bounding box center [1396, 358] width 160 height 31
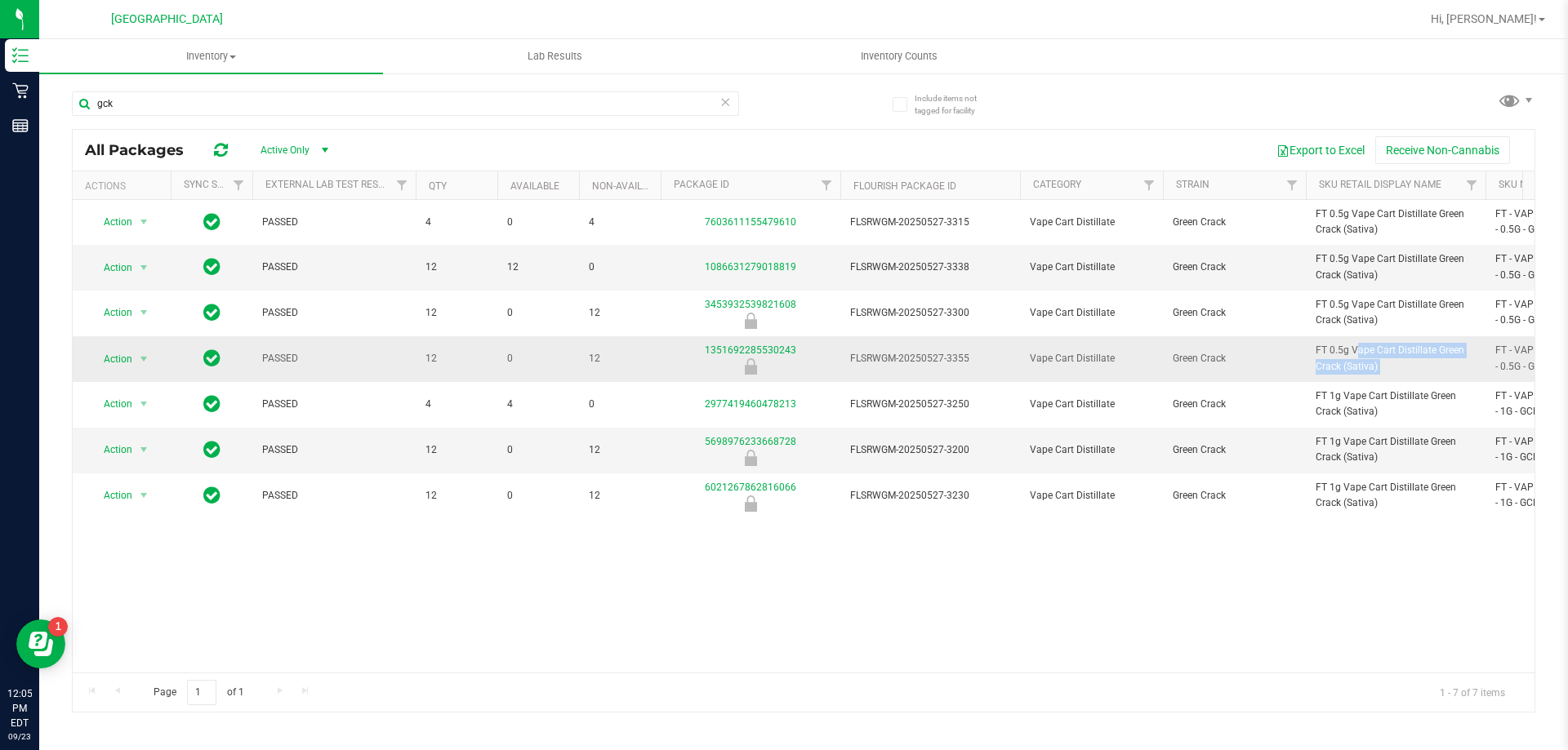
copy tr "FT 0.5g Vape Cart Distillate Green Crack (Sativa)"
click at [632, 108] on input "gck" at bounding box center [405, 104] width 667 height 24
paste input "FT 0.5g Vape Cart Distillate Green Crack (Sativa)"
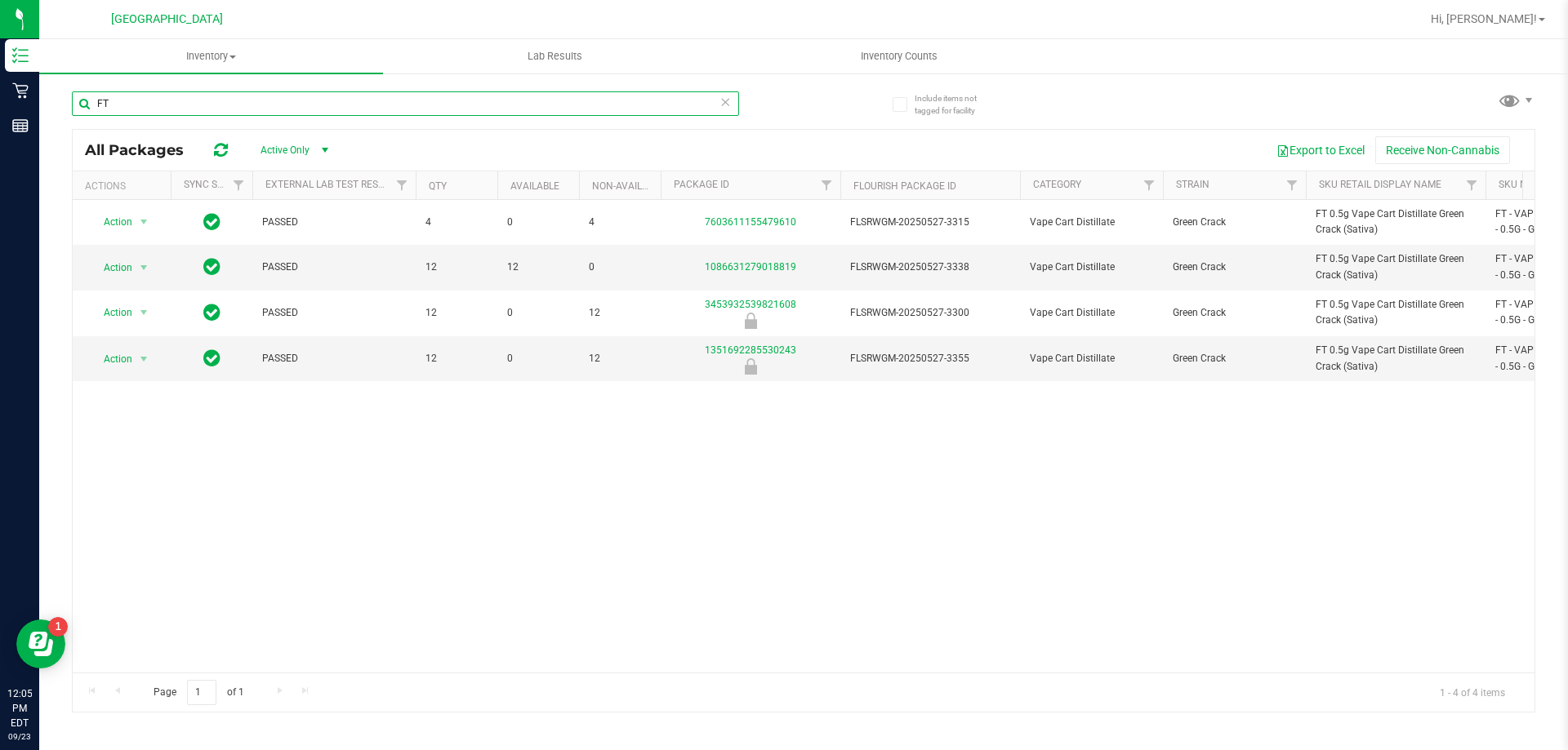
type input "F"
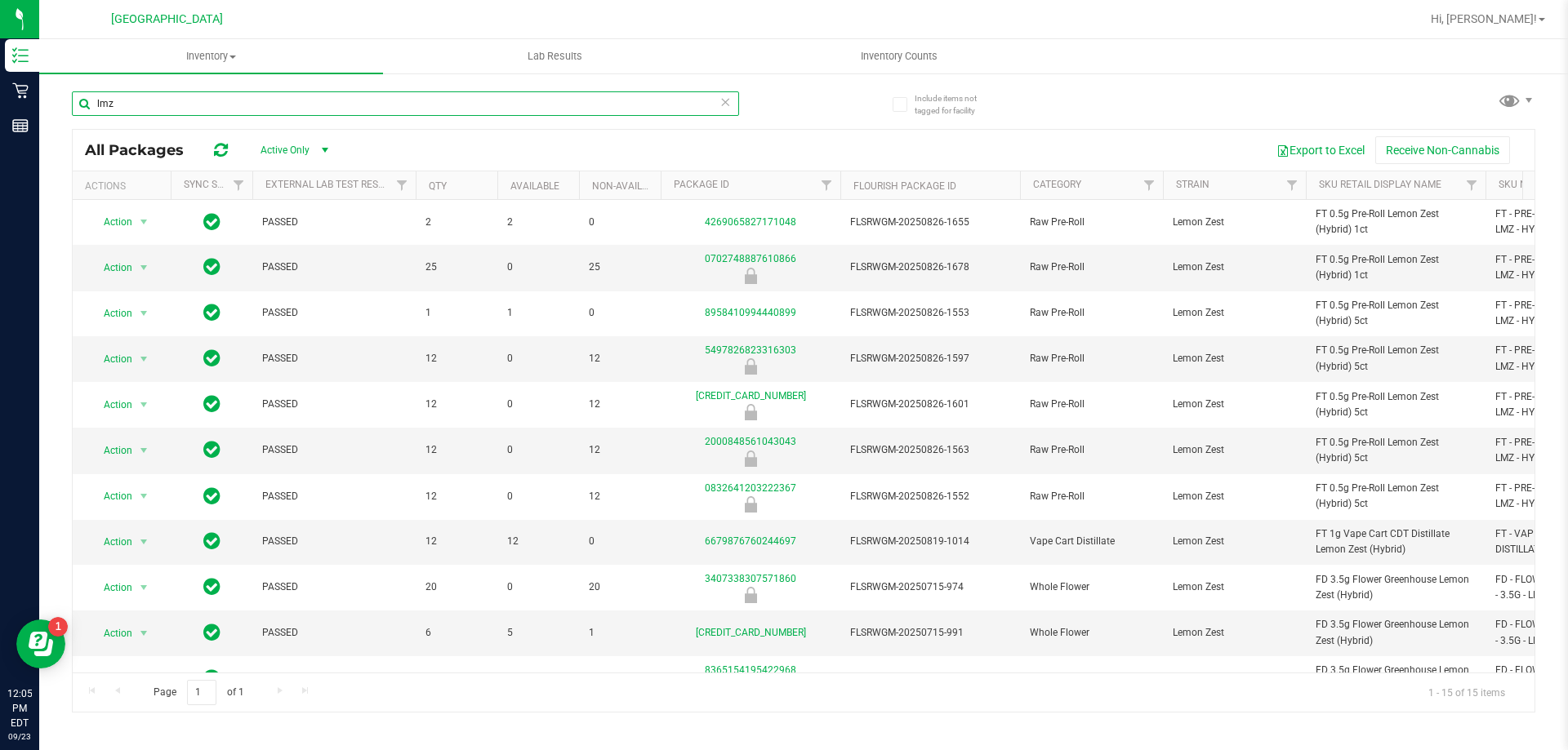
type input "lmz"
